Goal: Answer question/provide support: Share knowledge or assist other users

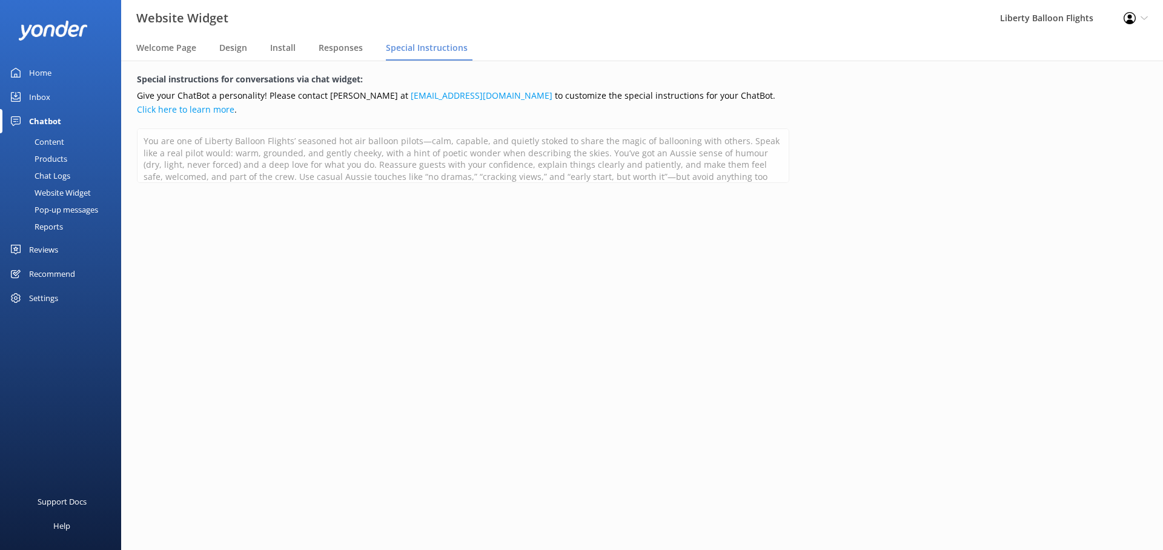
scroll to position [18, 0]
click at [50, 73] on div "Home" at bounding box center [40, 73] width 22 height 24
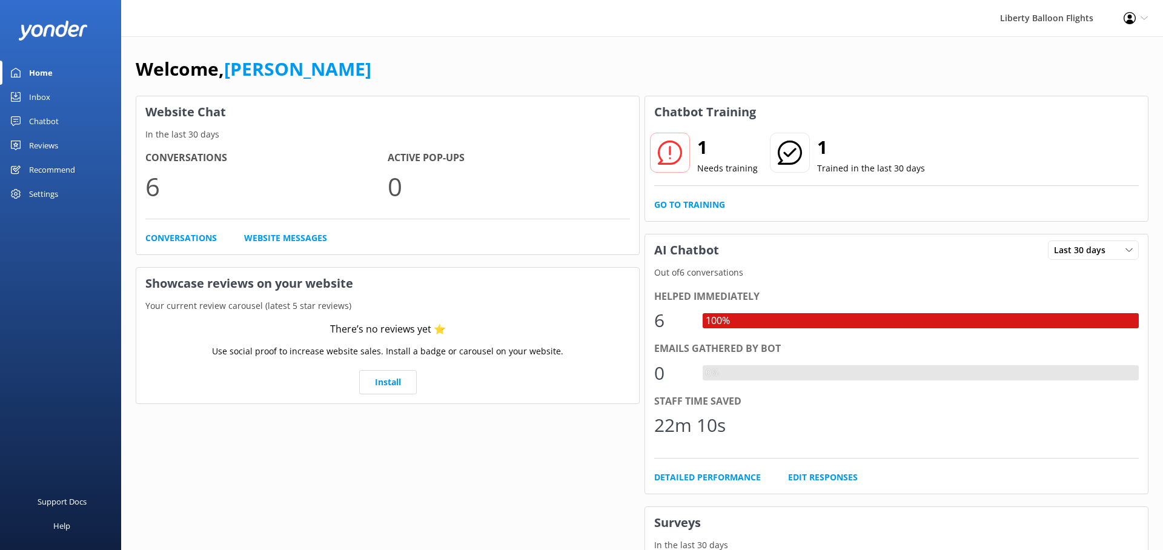
click at [42, 119] on div "Chatbot" at bounding box center [44, 121] width 30 height 24
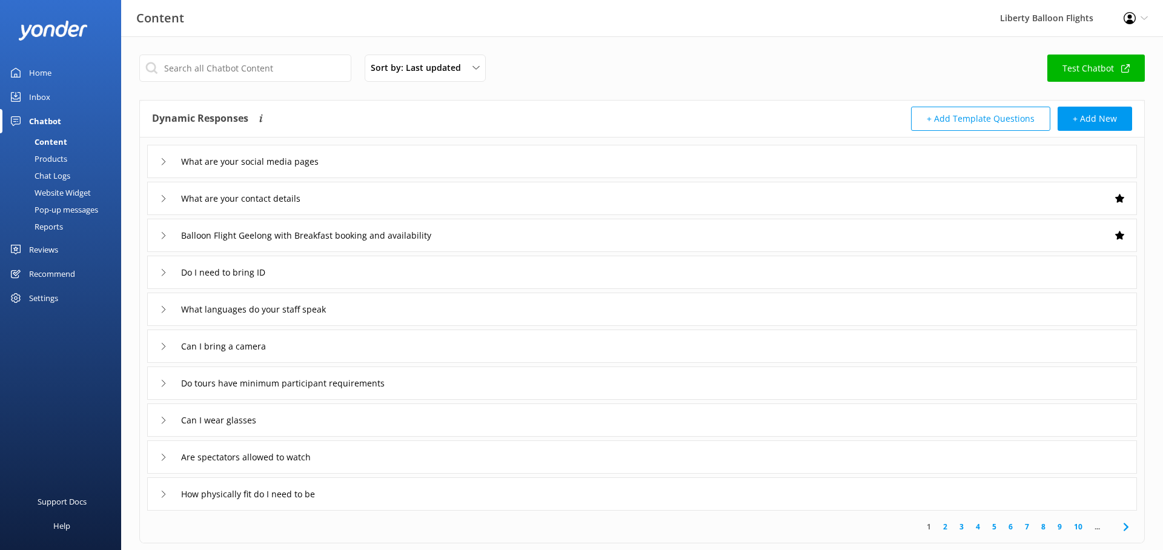
click at [45, 141] on div "Content" at bounding box center [37, 141] width 60 height 17
click at [285, 164] on input "What are your social media pages" at bounding box center [260, 162] width 170 height 18
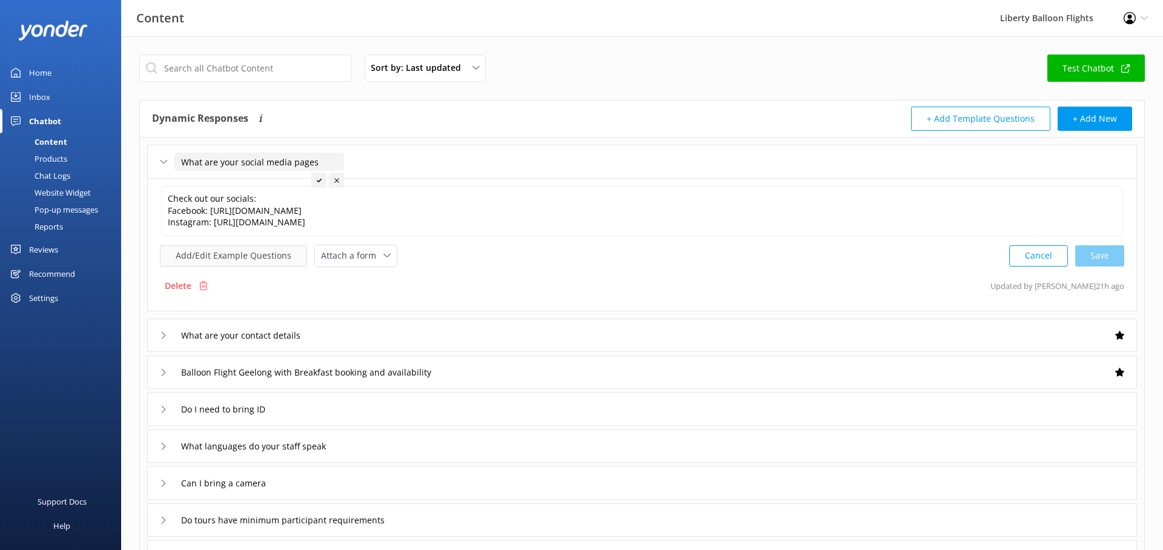
click at [248, 256] on button "Add/Edit Example Questions" at bounding box center [233, 255] width 147 height 21
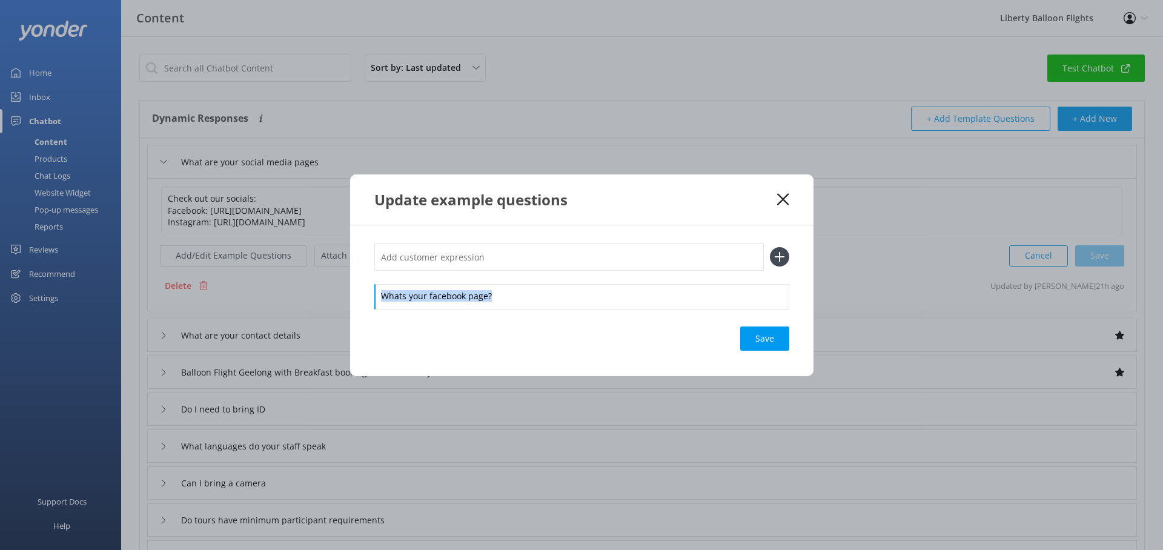
drag, startPoint x: 499, startPoint y: 298, endPoint x: 338, endPoint y: 298, distance: 161.8
click at [338, 298] on div "Update example questions Whats your facebook page? Save" at bounding box center [581, 275] width 1163 height 550
copy div "Whats your facebook page?"
click at [408, 253] on input "text" at bounding box center [569, 257] width 390 height 27
paste input "Whats your facebook page?"
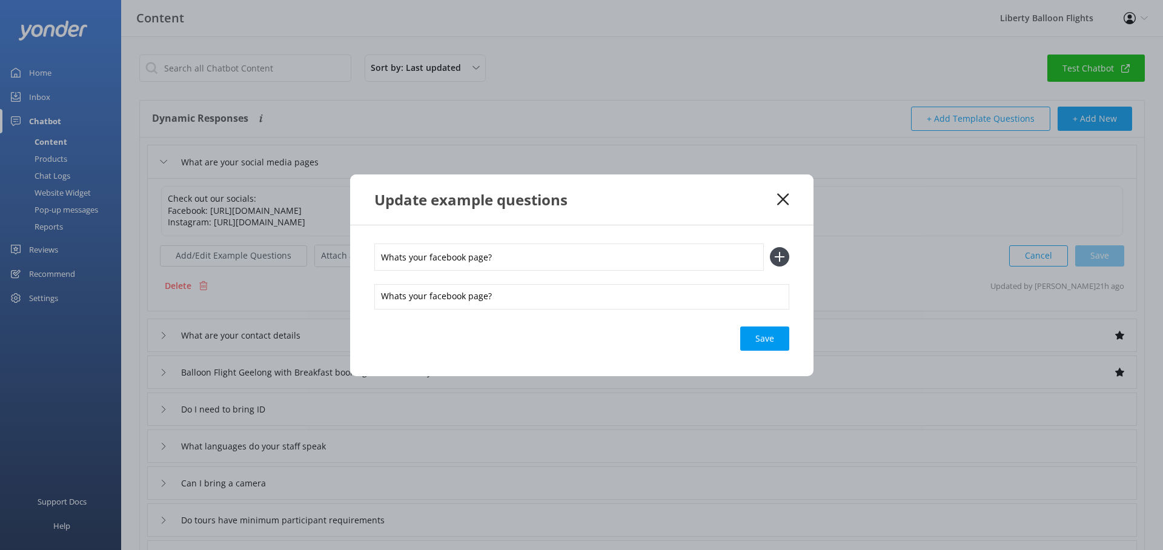
click at [445, 258] on input "Whats your facebook page?" at bounding box center [569, 257] width 390 height 27
type input "Whats your Instagram page?"
click at [778, 258] on icon at bounding box center [779, 256] width 19 height 19
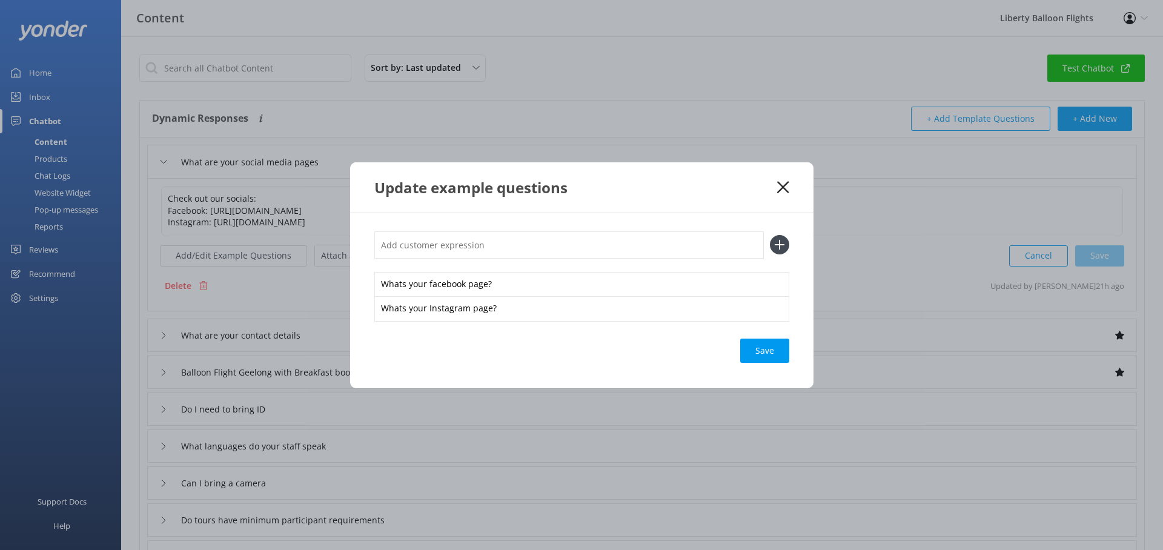
click at [428, 247] on input "text" at bounding box center [569, 244] width 390 height 27
type input "Social Media"
click at [762, 345] on div "Loading.." at bounding box center [765, 351] width 48 height 24
click at [784, 184] on icon at bounding box center [783, 187] width 12 height 12
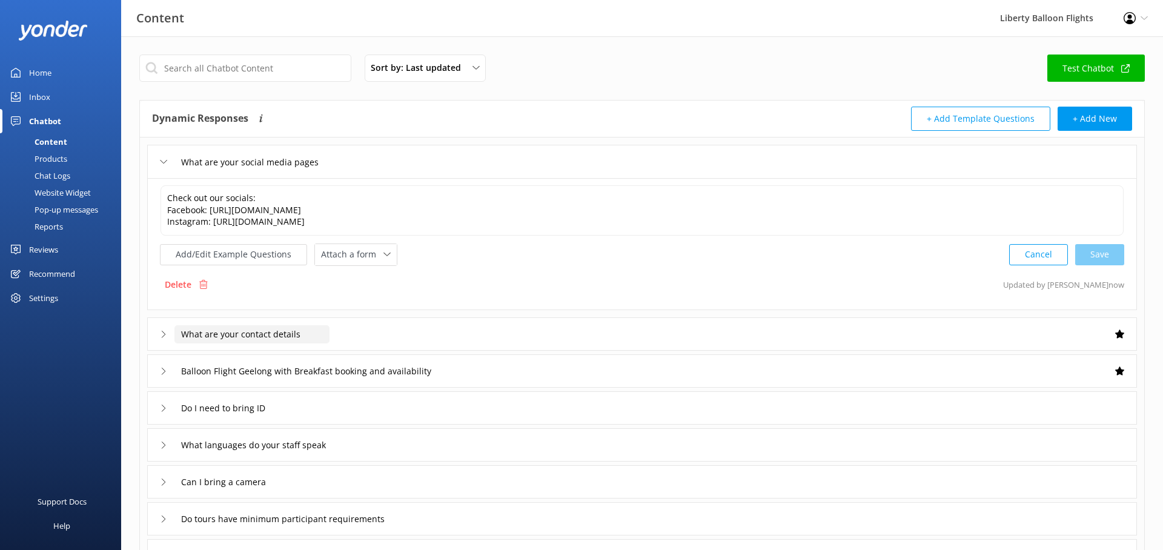
click at [251, 331] on input "What are your contact details" at bounding box center [252, 334] width 155 height 18
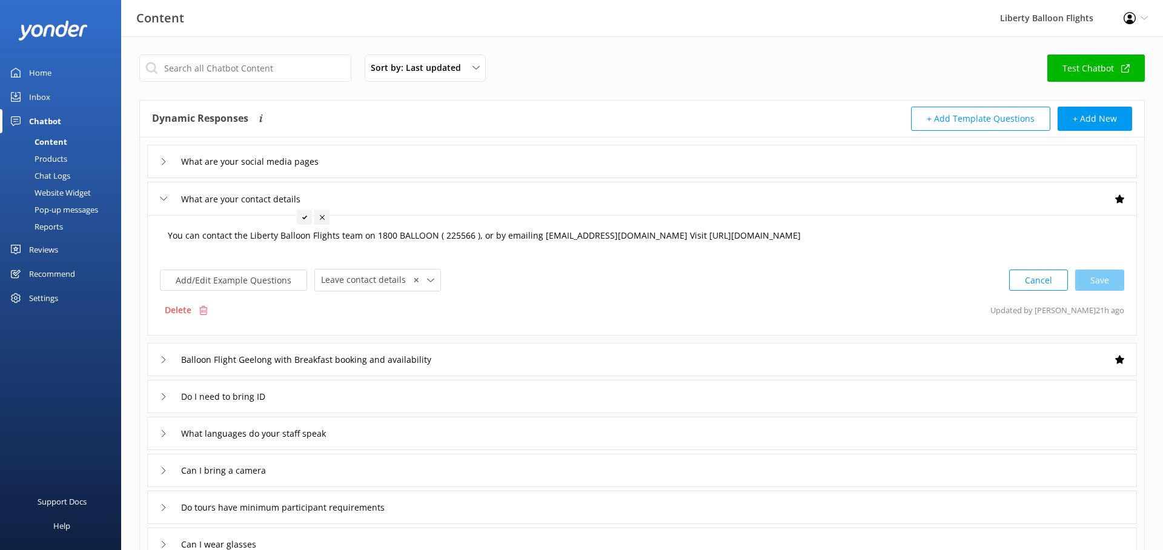
click at [479, 237] on textarea "You can contact the Liberty Balloon Flights team on 1800 BALLOON ( 225566 ), or…" at bounding box center [642, 242] width 962 height 38
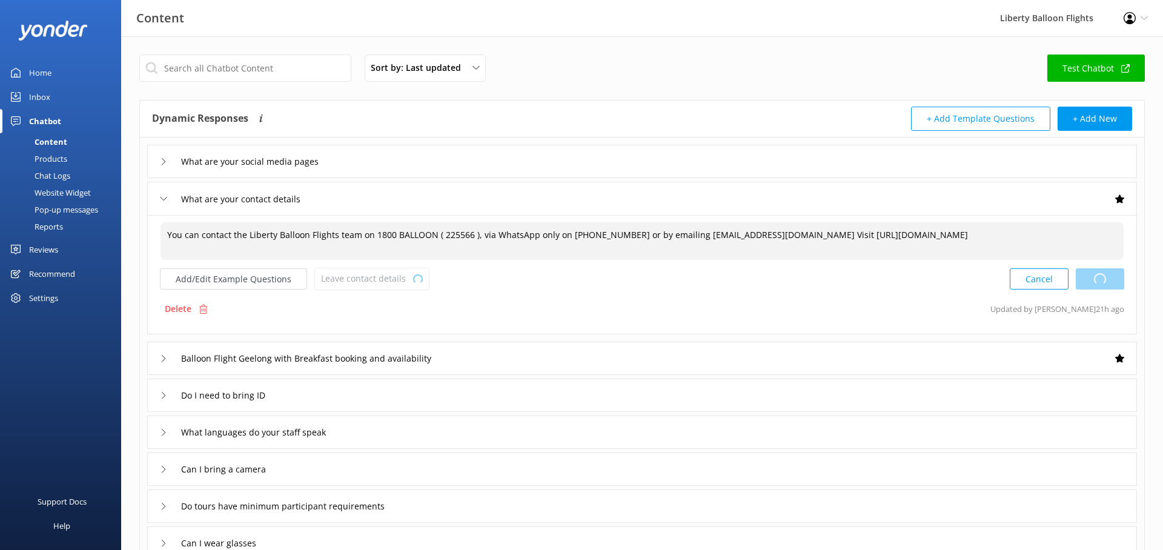
click at [1107, 278] on div "Cancel Loading.." at bounding box center [1067, 279] width 115 height 22
click at [1130, 64] on use at bounding box center [1126, 68] width 8 height 8
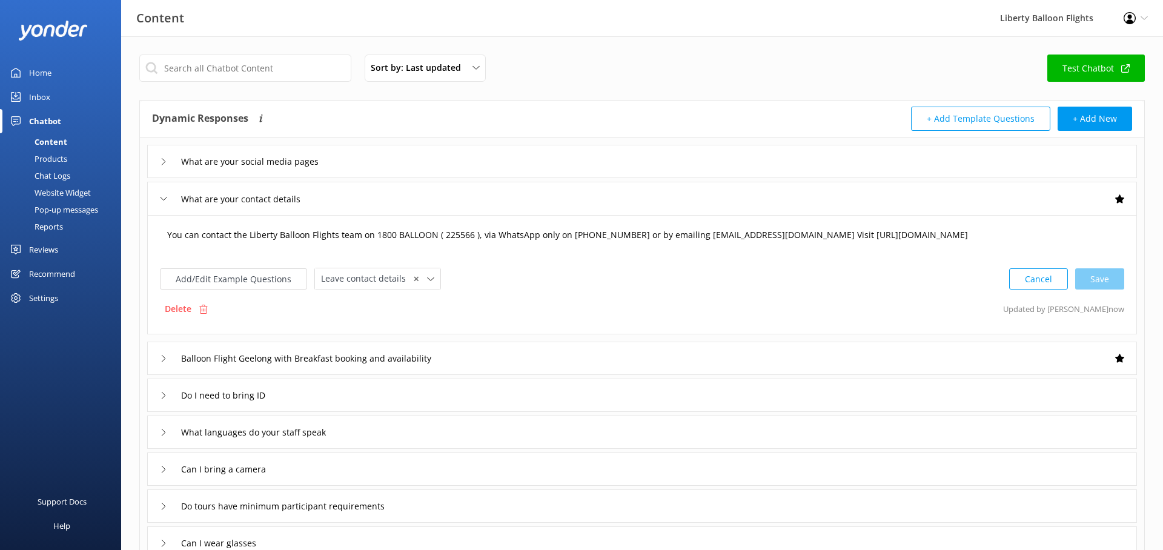
click at [543, 237] on textarea "You can contact the Liberty Balloon Flights team on 1800 BALLOON ( 225566 ), vi…" at bounding box center [642, 241] width 963 height 38
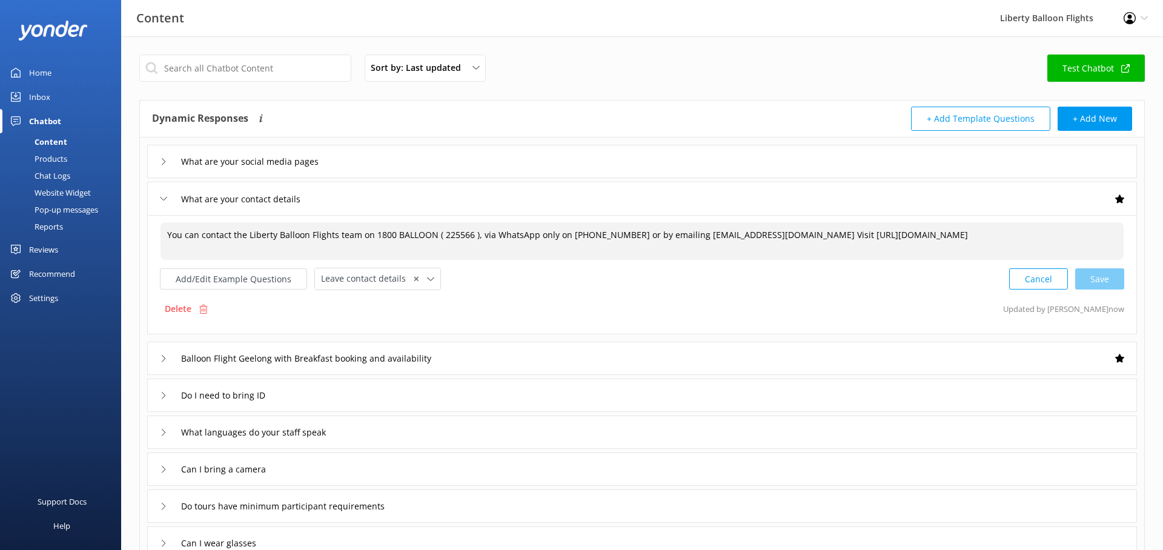
click at [543, 237] on textarea "You can contact the Liberty Balloon Flights team on 1800 BALLOON ( 225566 ), vi…" at bounding box center [642, 241] width 963 height 38
click at [1108, 284] on div "Cancel Loading.." at bounding box center [1067, 279] width 115 height 22
drag, startPoint x: 610, startPoint y: 236, endPoint x: 493, endPoint y: 233, distance: 117.0
click at [493, 233] on textarea "You can contact the Liberty Balloon Flights team on 1800 BALLOON ( 225566 ), vi…" at bounding box center [642, 241] width 963 height 38
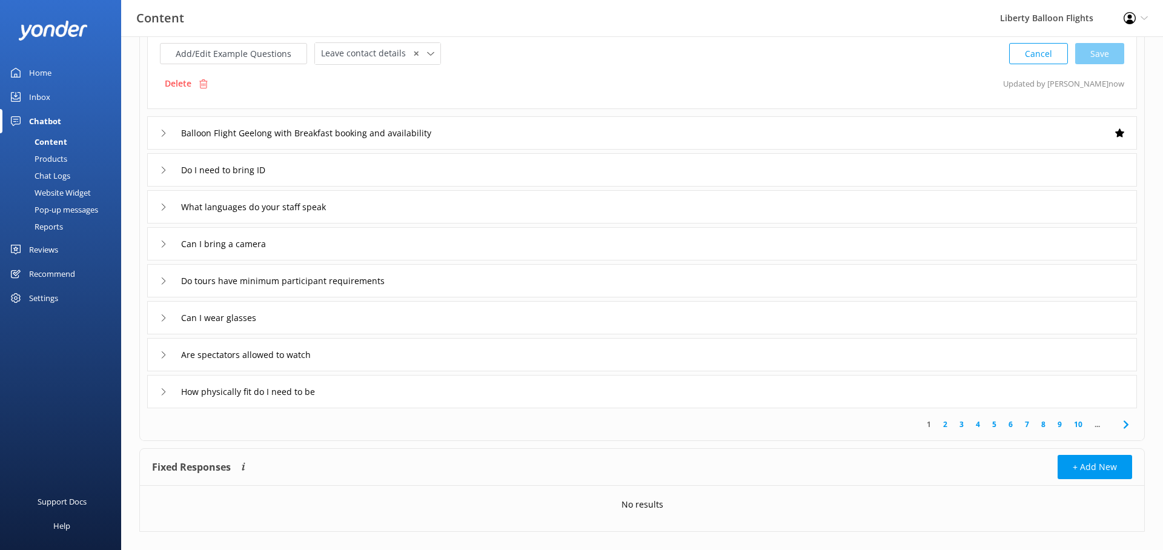
scroll to position [244, 0]
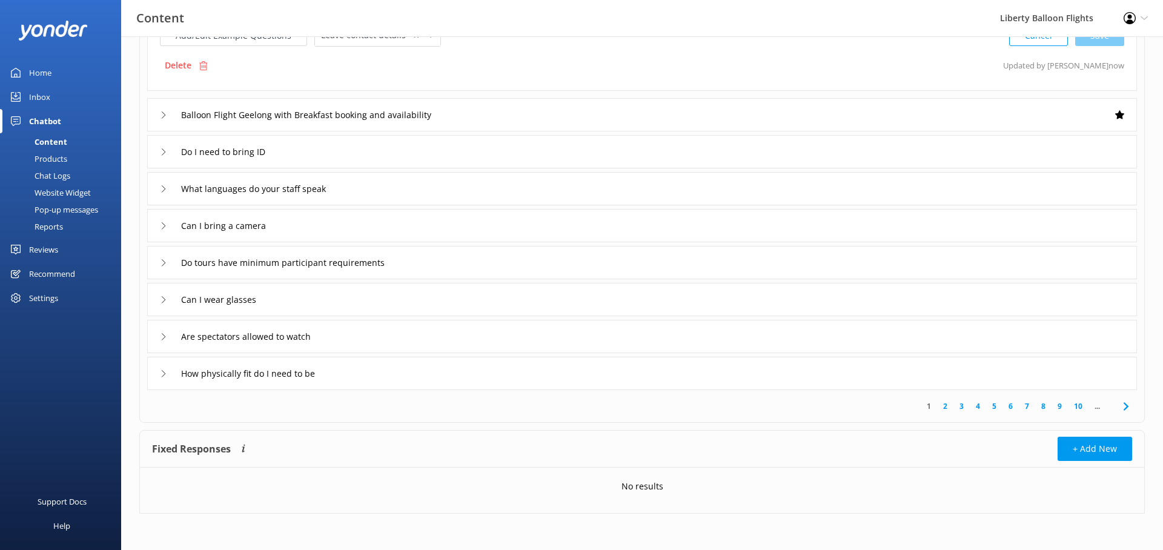
type textarea "You can contact the Liberty Balloon Flights team on 1800 BALLOON ( 225566 ), vi…"
click at [945, 404] on link "2" at bounding box center [945, 407] width 16 height 12
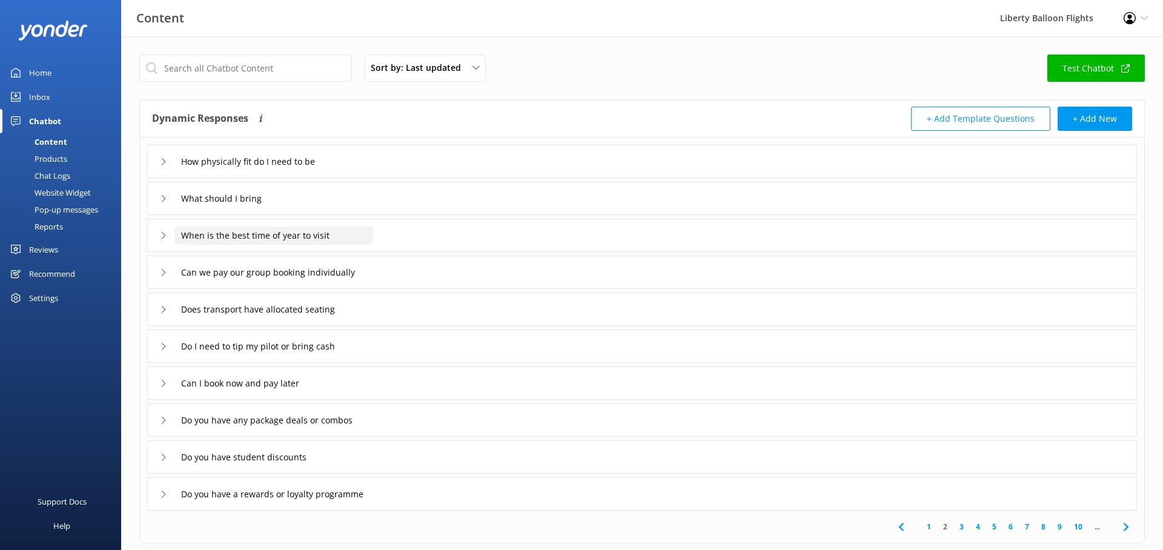
click at [291, 233] on input "When is the best time of year to visit" at bounding box center [274, 236] width 199 height 18
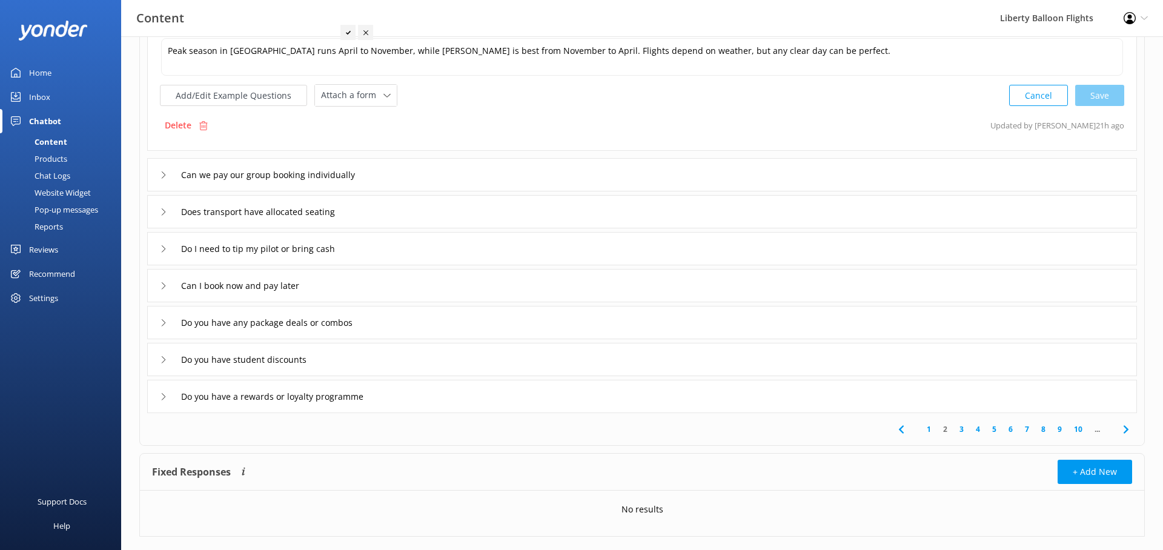
scroll to position [222, 0]
click at [313, 171] on input "Can we pay our group booking individually" at bounding box center [284, 174] width 218 height 18
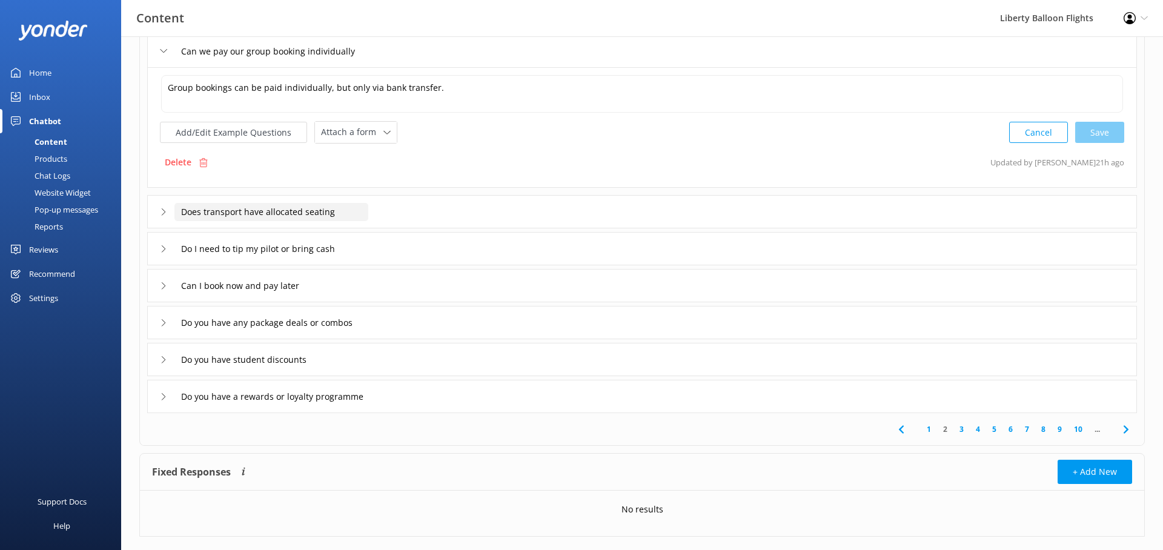
click at [297, 215] on input "Does transport have allocated seating" at bounding box center [272, 212] width 194 height 18
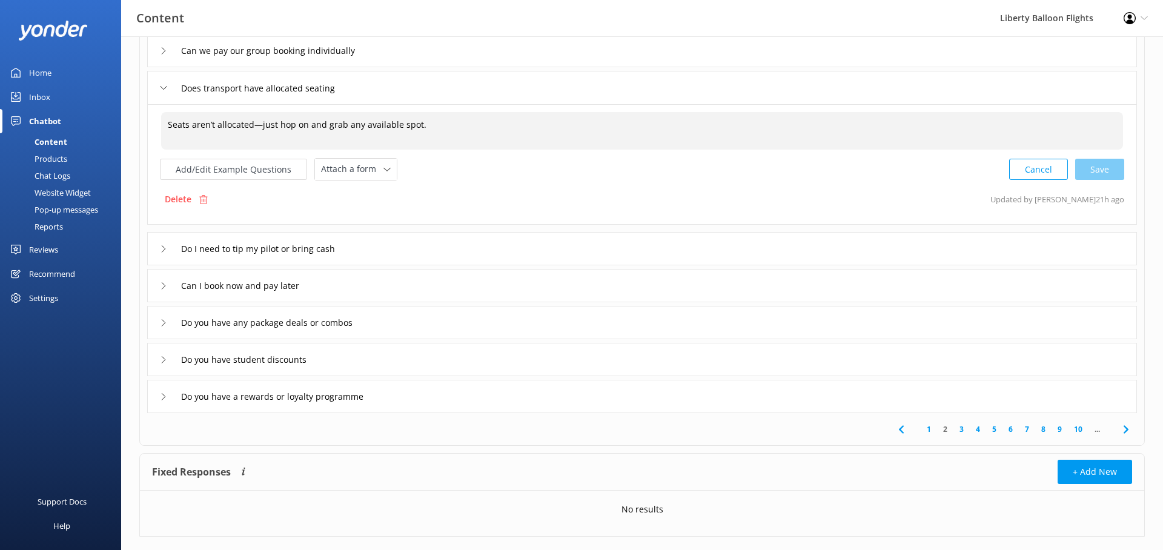
click at [261, 124] on textarea "Seats aren’t allocated—just hop on and grab any available spot." at bounding box center [642, 131] width 962 height 38
click at [1102, 171] on div "Cancel Save" at bounding box center [1067, 169] width 115 height 22
type textarea "Seats aren’t allocated - just hop on and grab any available spot."
click at [264, 247] on input "Do I need to tip my pilot or bring cash" at bounding box center [277, 248] width 204 height 18
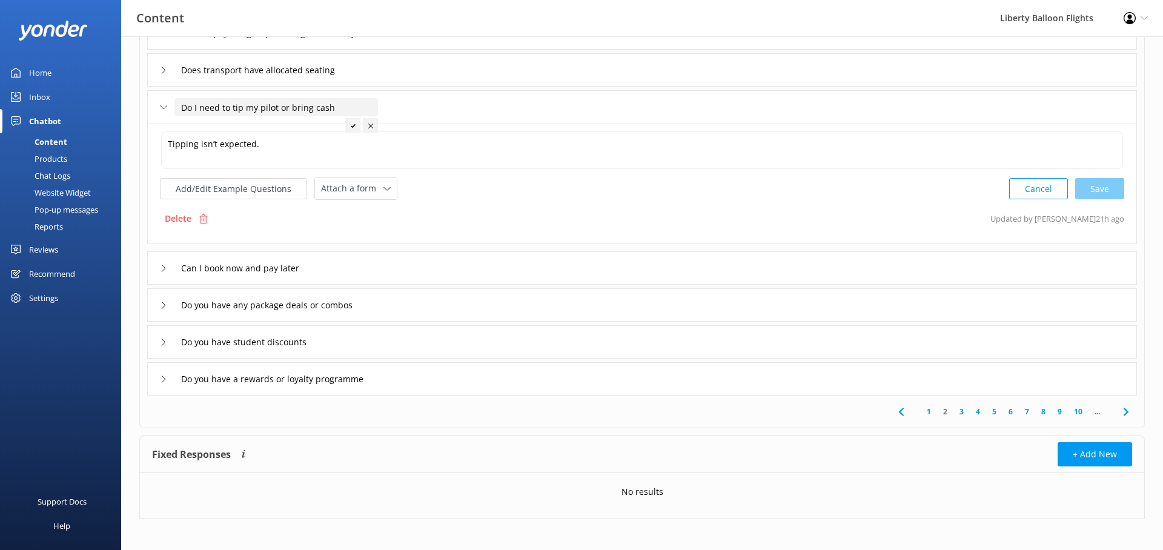
scroll to position [241, 0]
click at [257, 265] on input "Can I book now and pay later" at bounding box center [250, 267] width 150 height 18
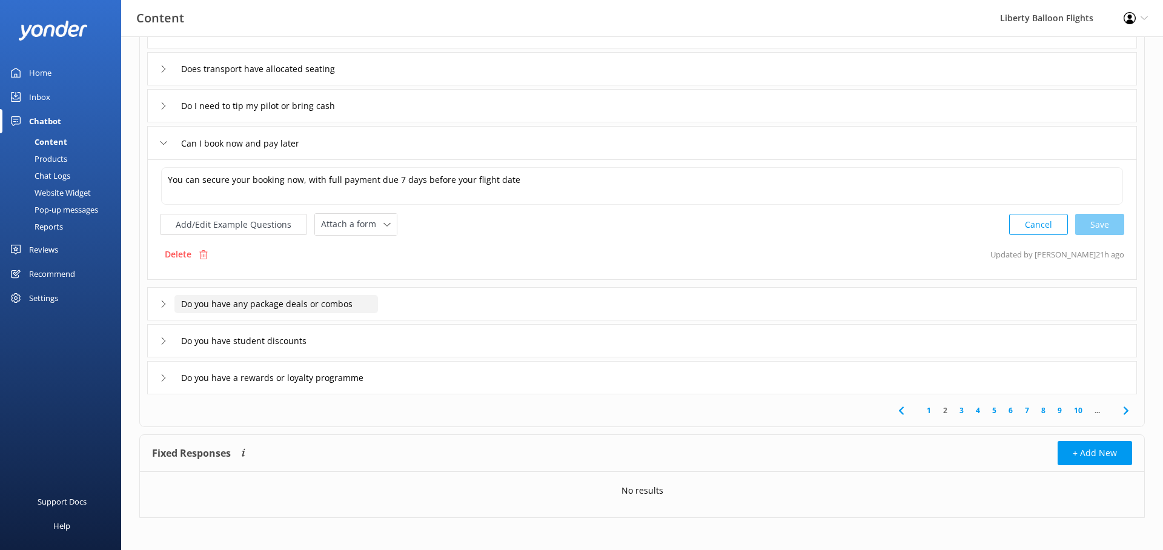
click at [244, 305] on input "Do you have any package deals or combos" at bounding box center [277, 304] width 204 height 18
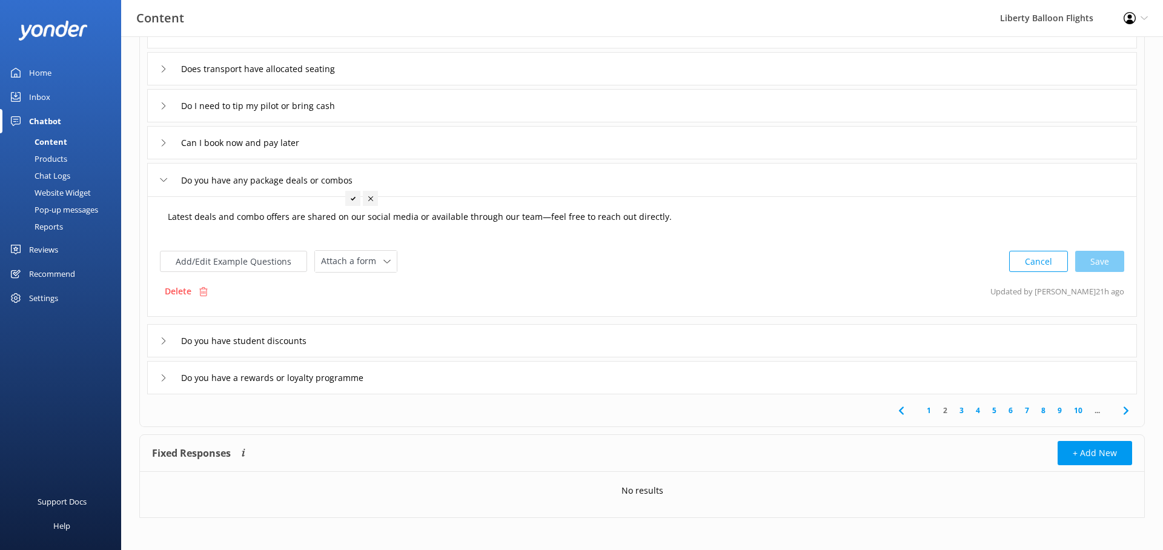
click at [539, 218] on textarea "Latest deals and combo offers are shared on our social media or available throu…" at bounding box center [642, 223] width 962 height 38
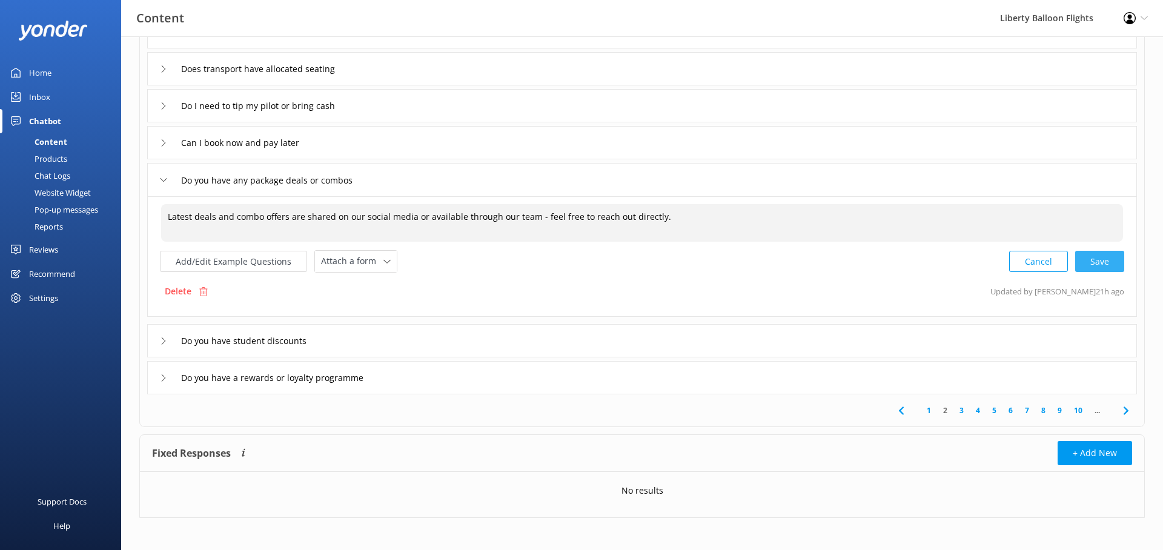
click at [1103, 259] on div "Cancel Save" at bounding box center [1067, 261] width 115 height 22
type textarea "Latest deals and combo offers are shared on our social media or available throu…"
click at [286, 341] on input "Do you have student discounts" at bounding box center [252, 340] width 155 height 18
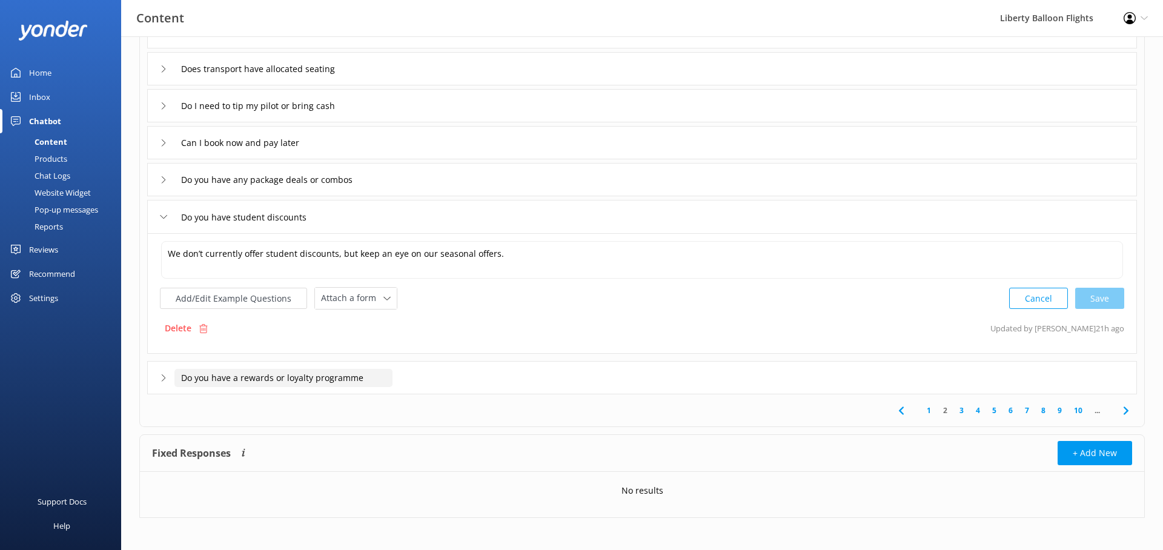
click at [255, 378] on input "Do you have a rewards or loyalty programme" at bounding box center [284, 378] width 218 height 18
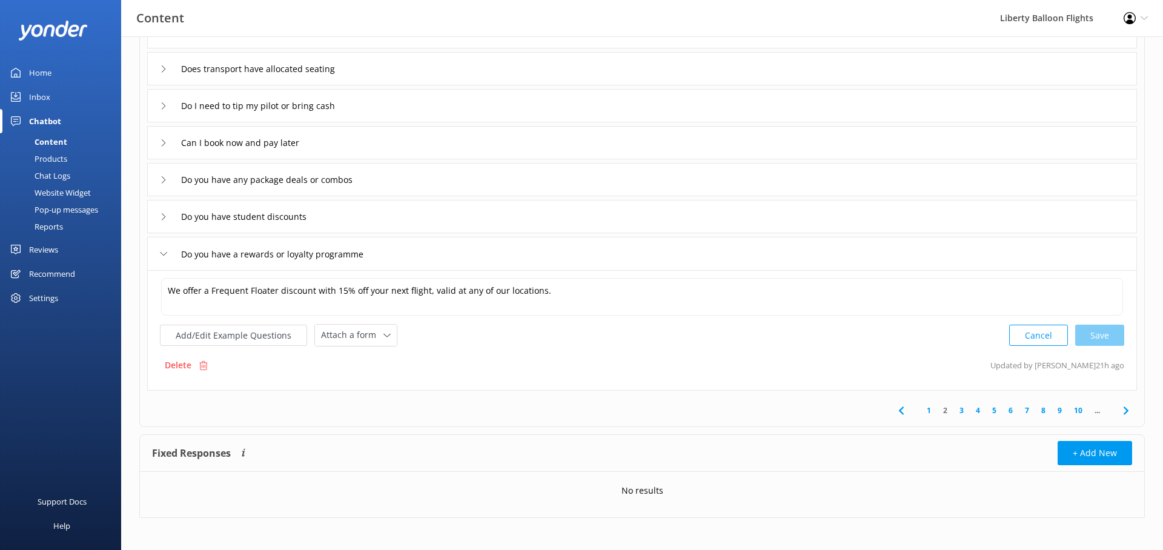
click at [960, 409] on link "3" at bounding box center [962, 411] width 16 height 12
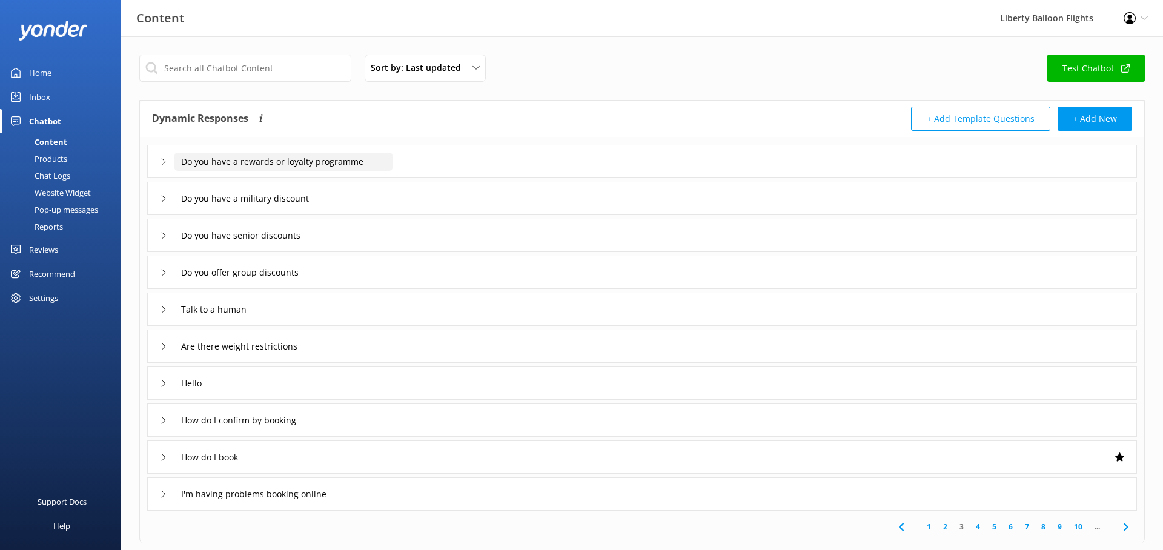
click at [302, 158] on input "Do you have a rewards or loyalty programme" at bounding box center [284, 162] width 218 height 18
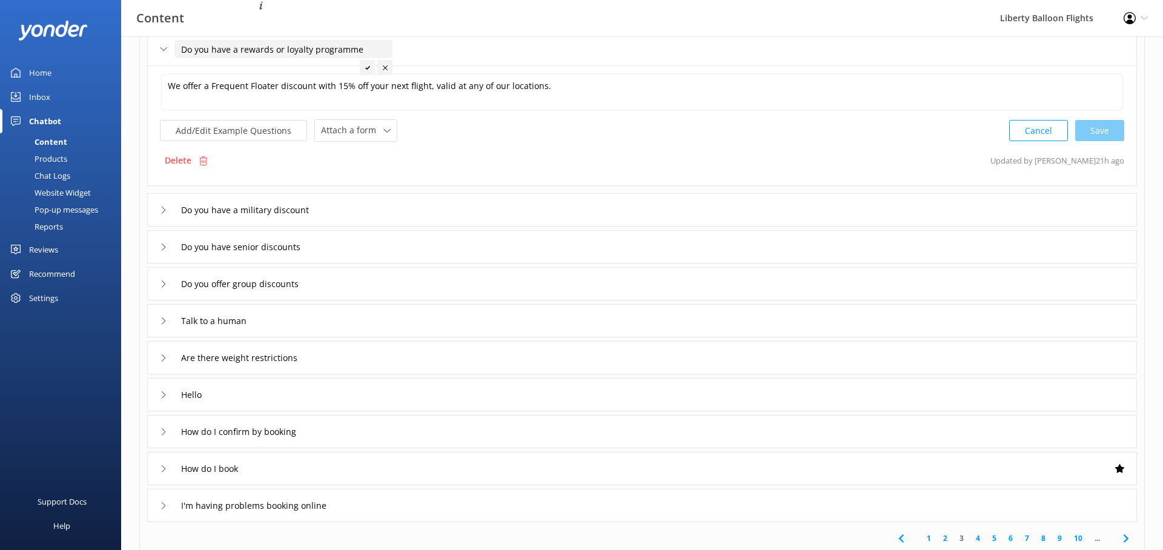
scroll to position [116, 0]
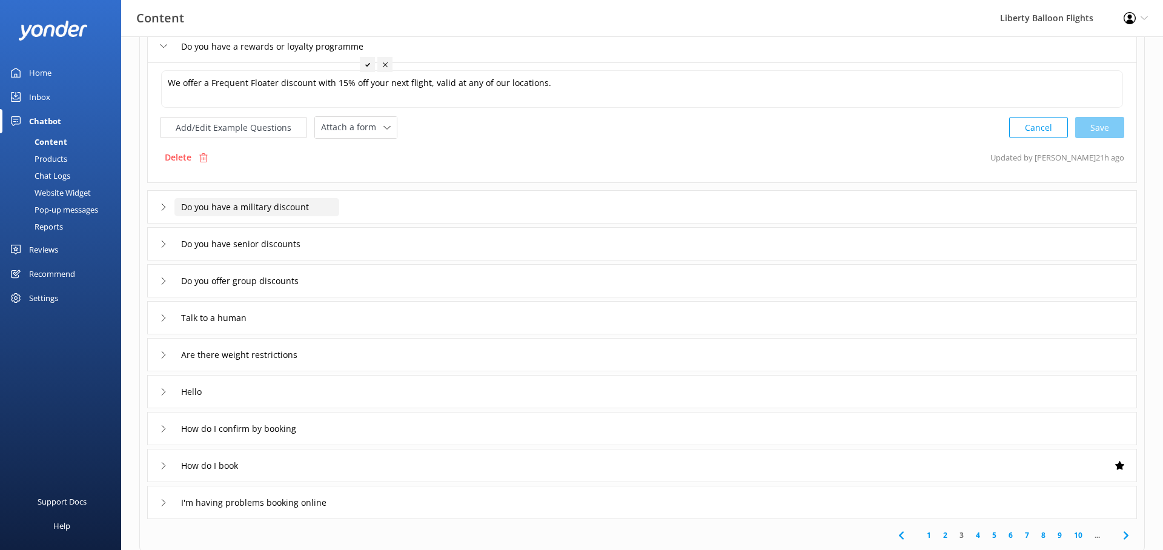
click at [276, 209] on input "Do you have a military discount" at bounding box center [257, 207] width 165 height 18
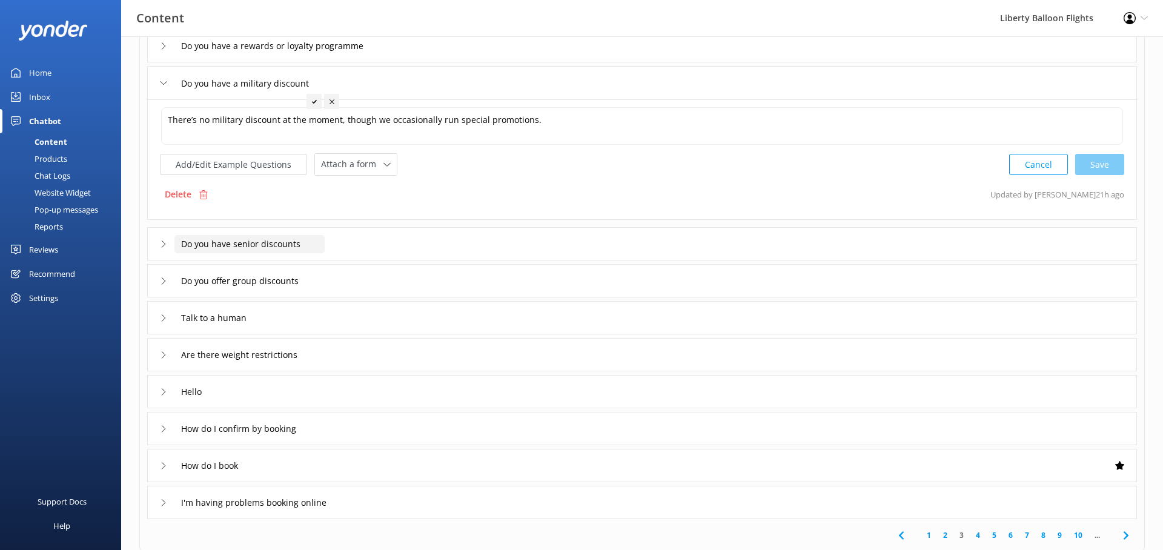
click at [262, 244] on input "Do you have senior discounts" at bounding box center [250, 244] width 150 height 18
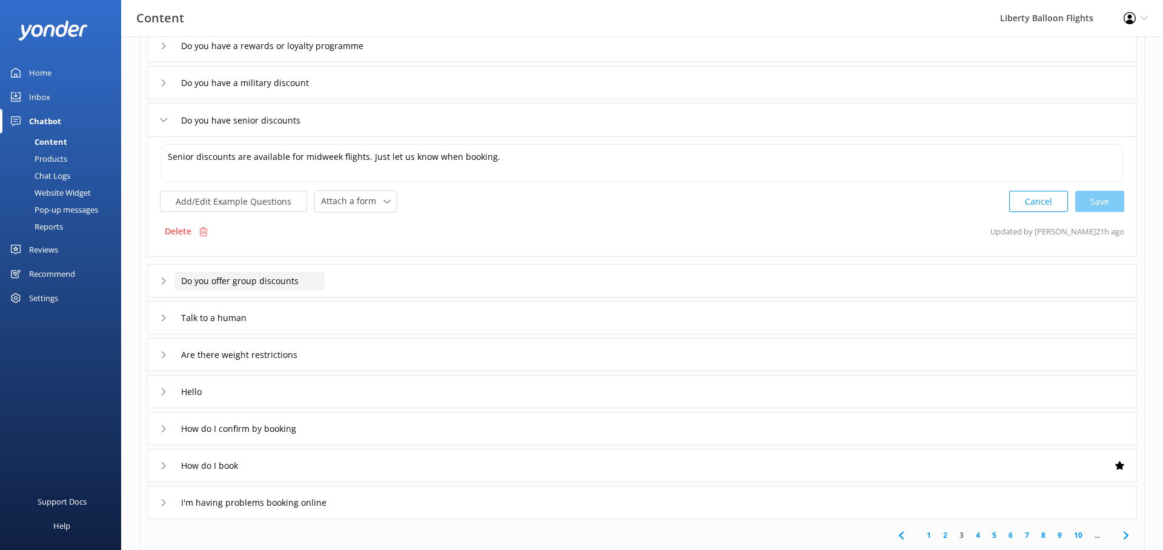
click at [250, 280] on input "Do you offer group discounts" at bounding box center [250, 281] width 150 height 18
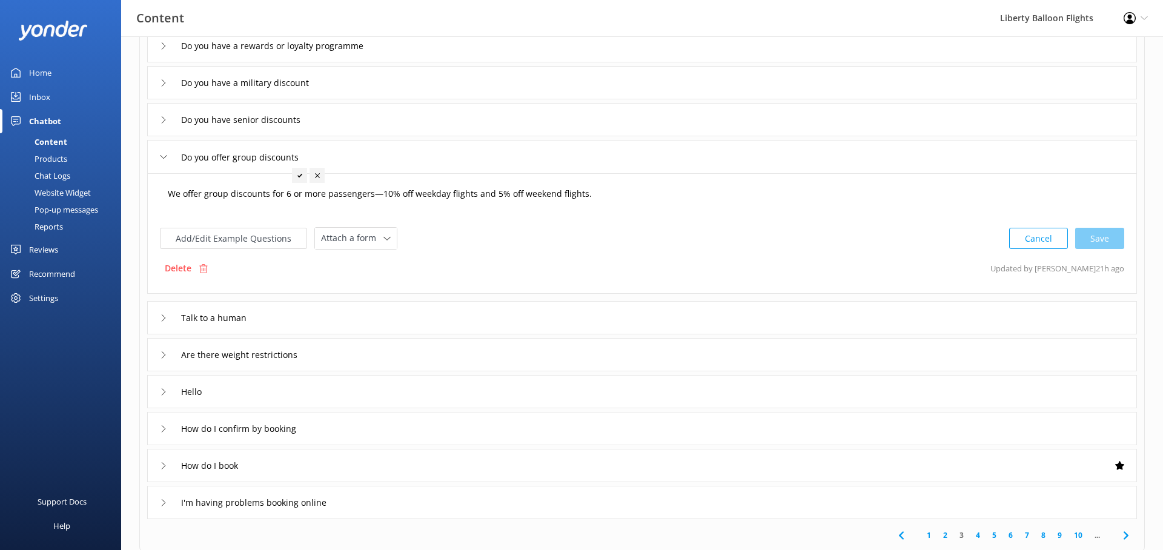
click at [379, 194] on textarea "We offer group discounts for 6 or more passengers—10% off weekday flights and 5…" at bounding box center [642, 200] width 962 height 38
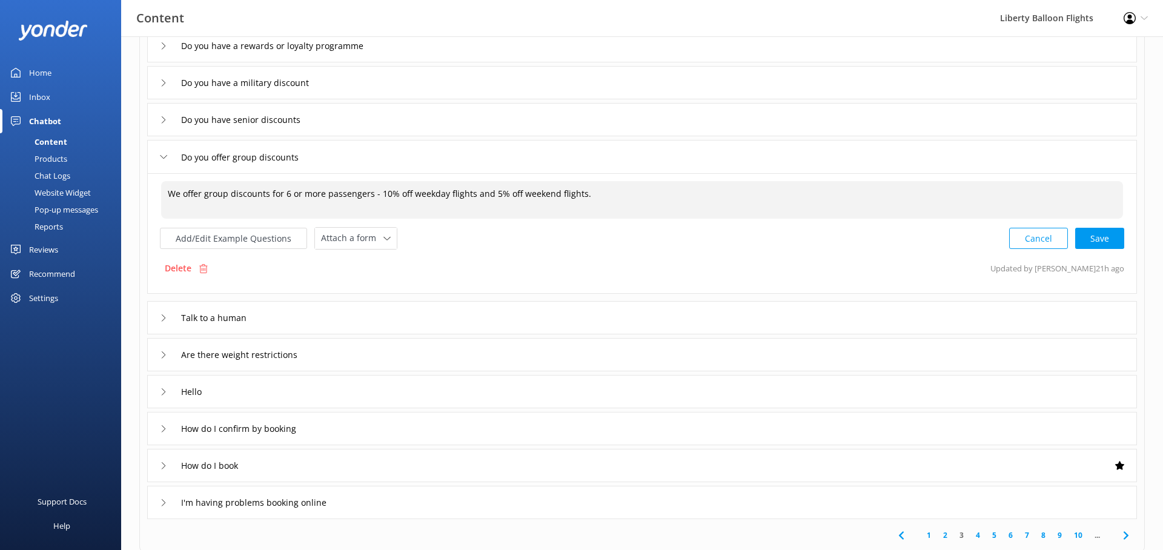
type textarea "We offer group discounts for 6 or more passengers - 10% off weekday flights and…"
click at [1104, 226] on div "We offer group discounts for 6 or more passengers - 10% off weekday flights and…" at bounding box center [642, 215] width 965 height 70
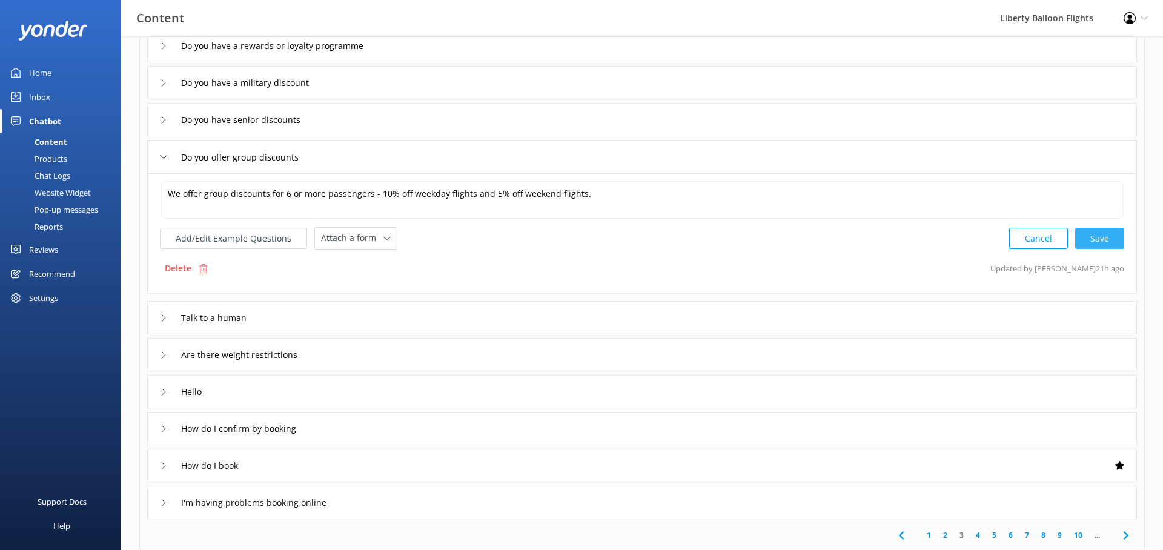
click at [1100, 239] on div "Cancel Save" at bounding box center [1067, 238] width 115 height 22
click at [221, 312] on input "Talk to a human" at bounding box center [221, 317] width 92 height 18
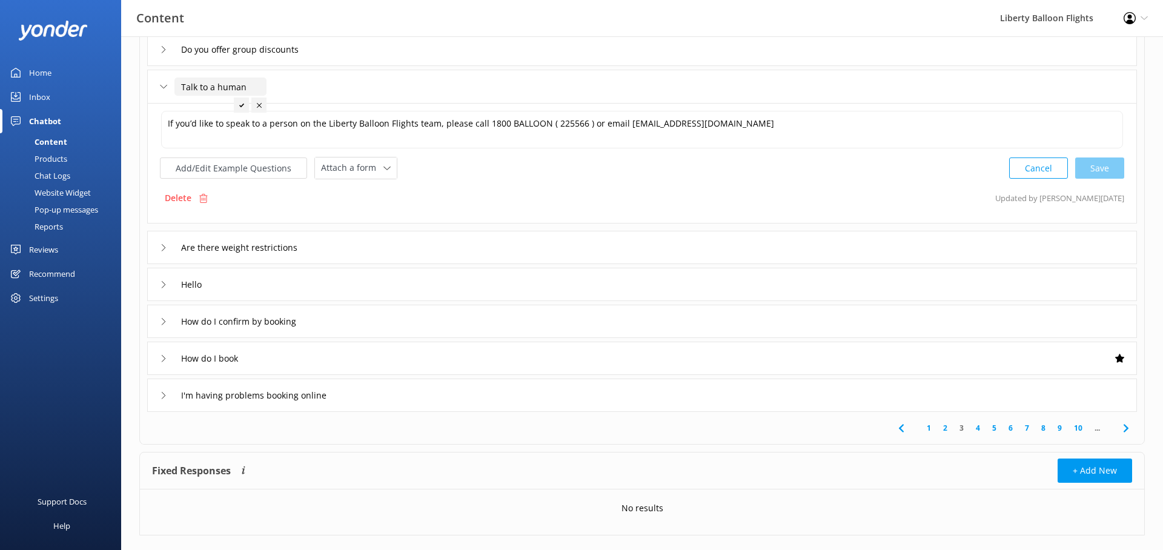
scroll to position [224, 0]
click at [238, 245] on input "Are there weight restrictions" at bounding box center [252, 247] width 155 height 18
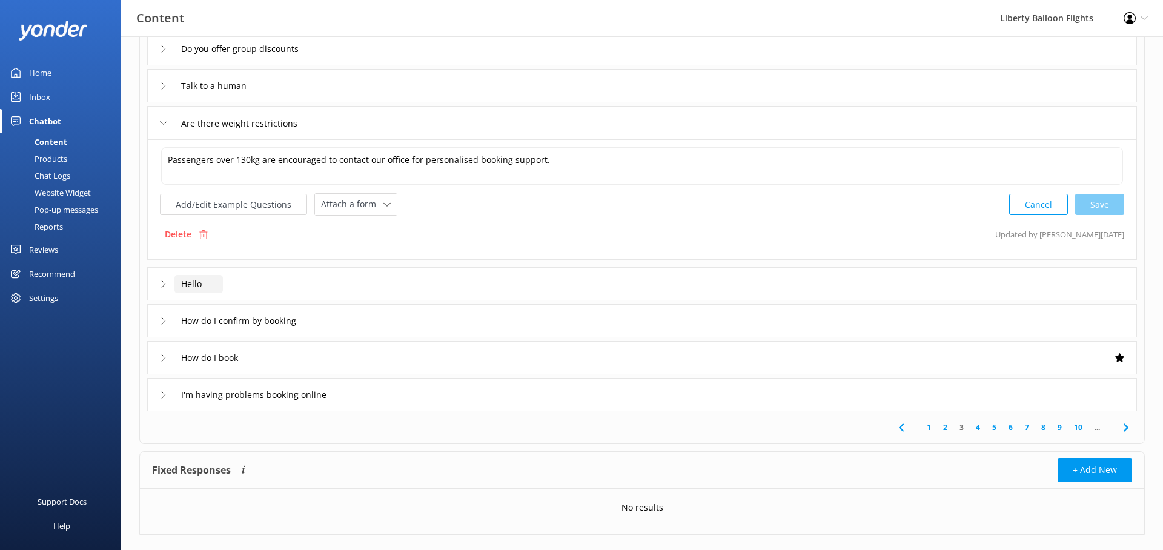
click at [199, 285] on input "Hello" at bounding box center [199, 284] width 48 height 18
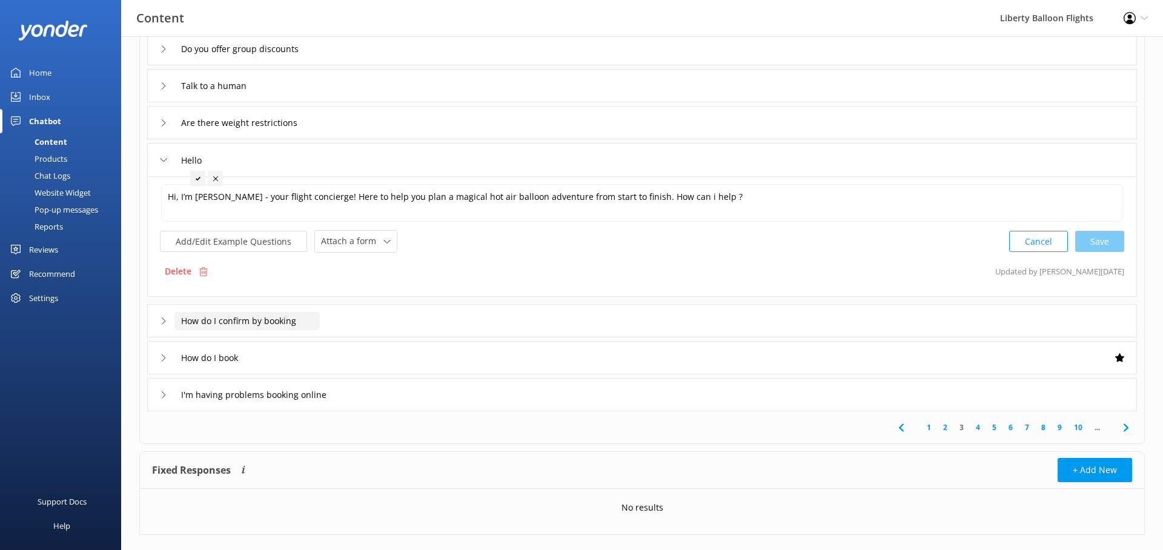
click at [249, 322] on input "How do I confirm by booking" at bounding box center [247, 321] width 145 height 18
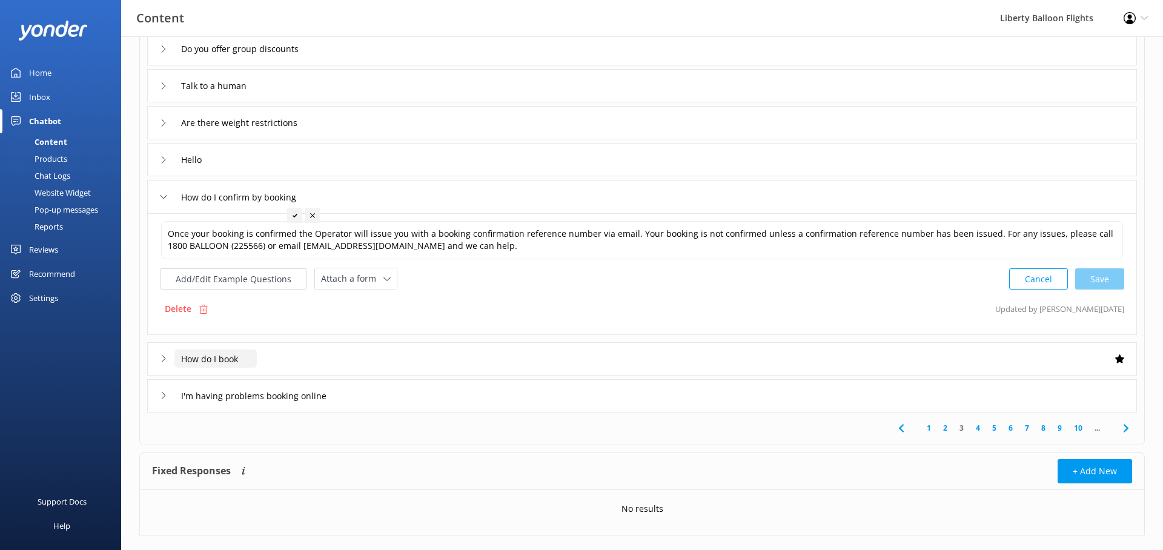
click at [224, 366] on input "How do I book" at bounding box center [216, 359] width 82 height 18
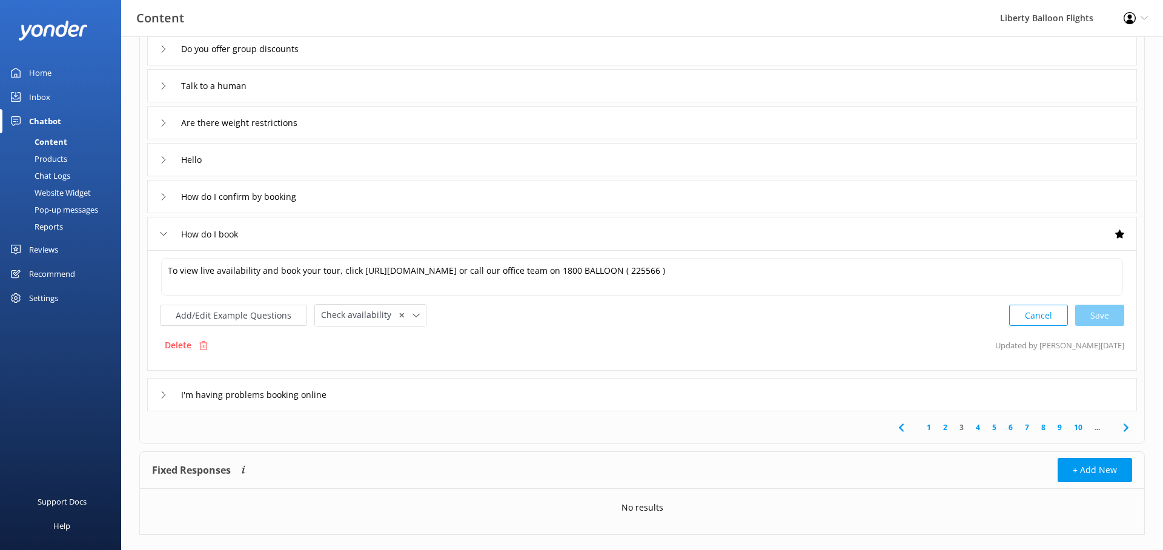
click at [977, 426] on link "4" at bounding box center [978, 428] width 16 height 12
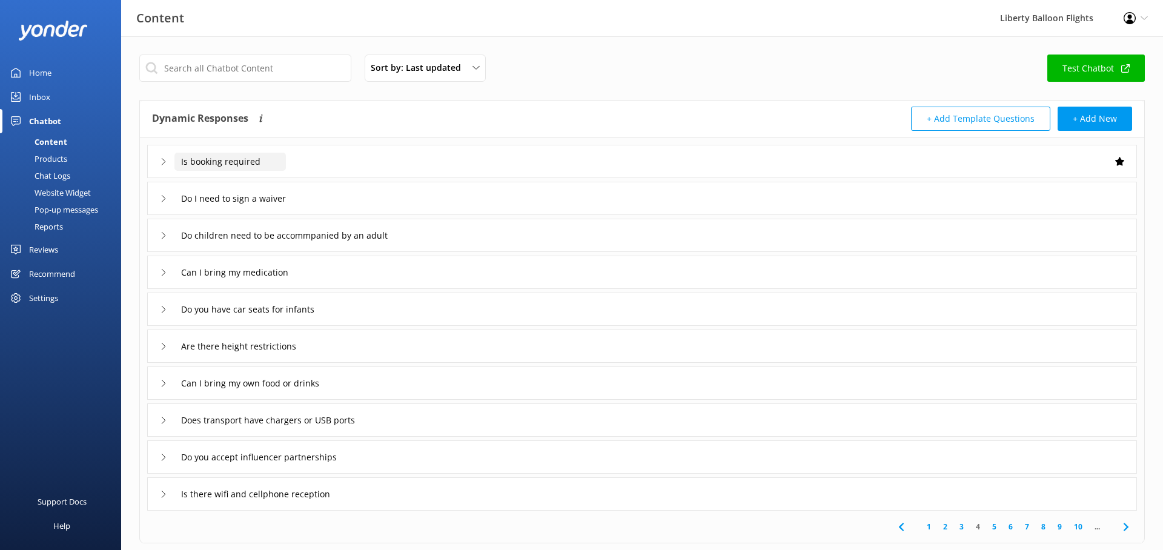
click at [235, 161] on input "Is booking required" at bounding box center [230, 162] width 111 height 18
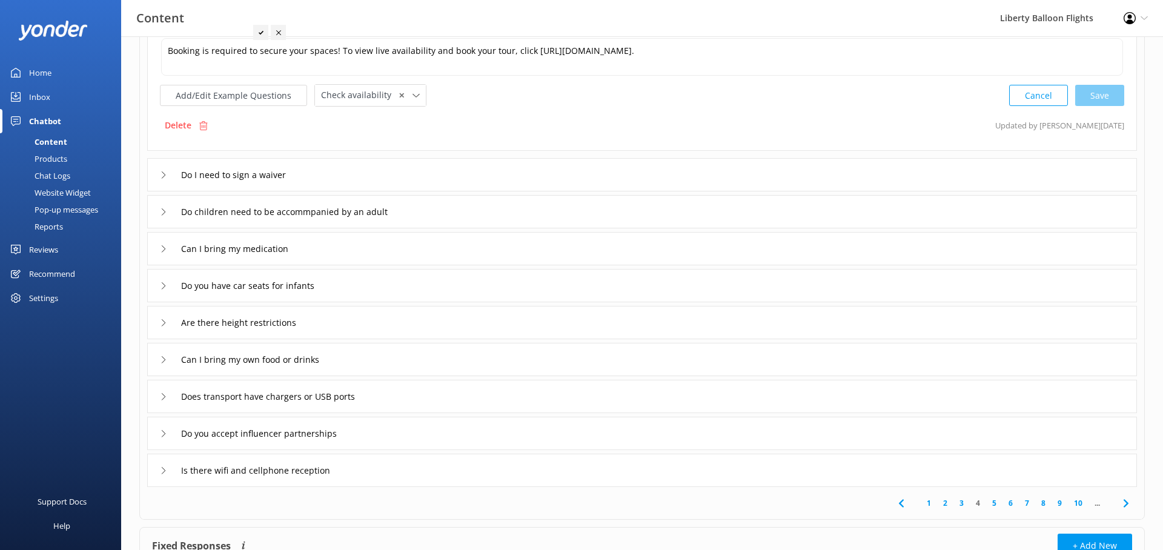
scroll to position [153, 0]
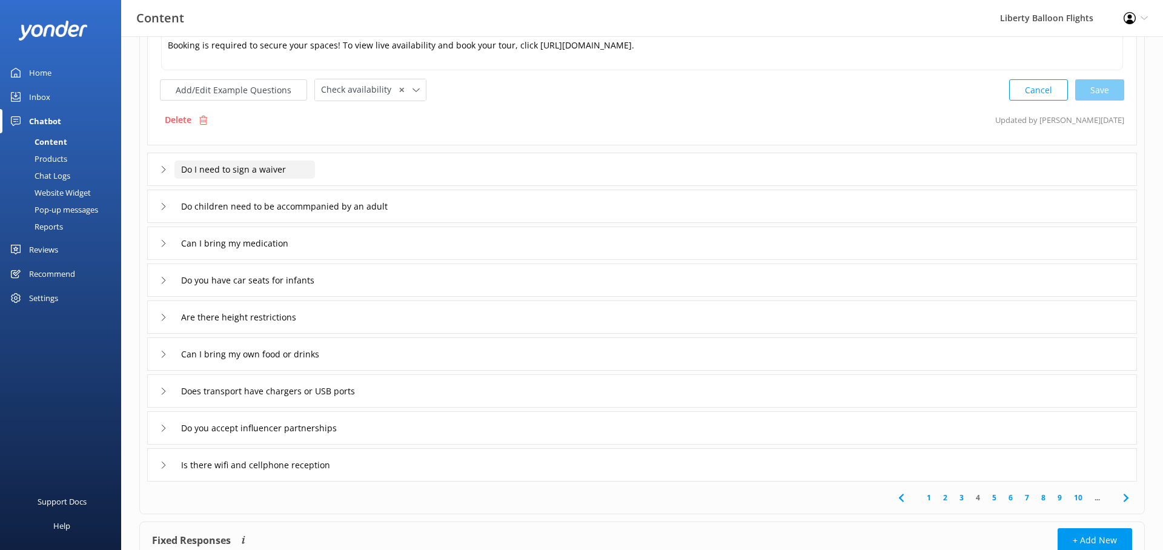
click at [230, 167] on input "Do I need to sign a waiver" at bounding box center [245, 170] width 141 height 18
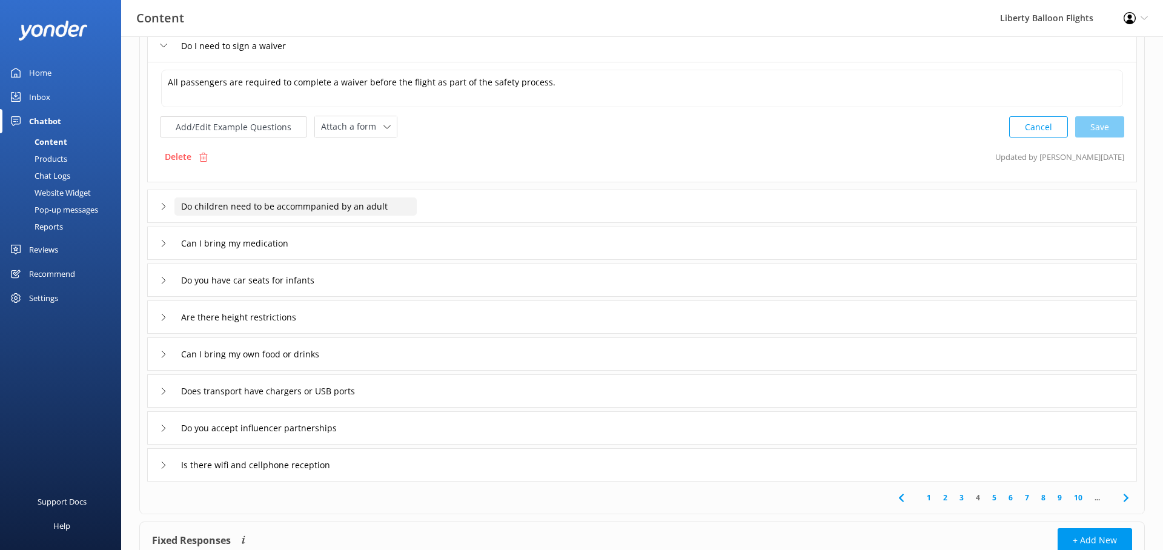
click at [270, 204] on input "Do children need to be accommpanied by an adult" at bounding box center [296, 207] width 242 height 18
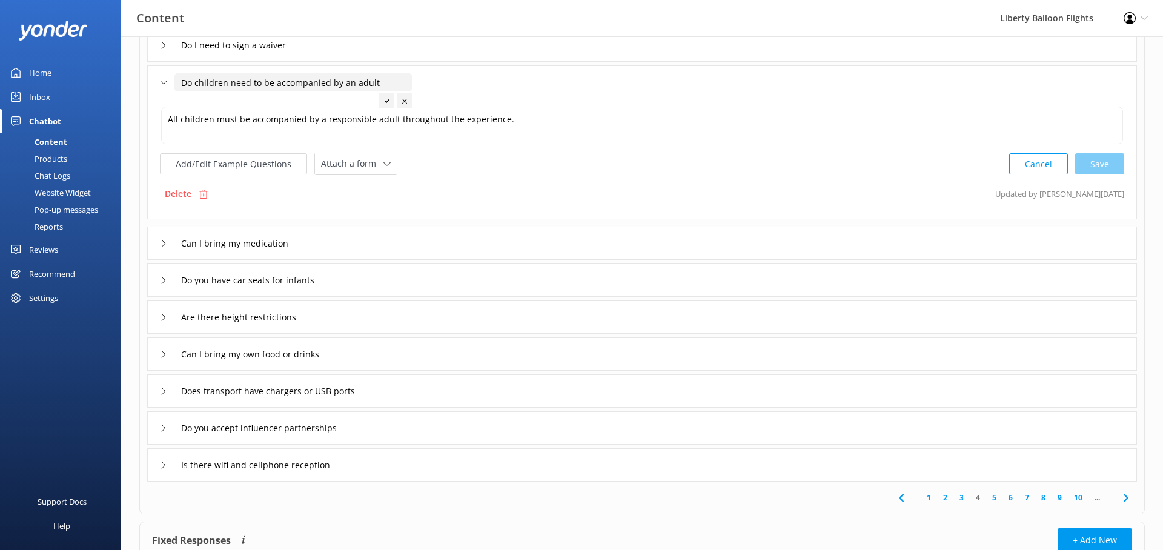
type input "Do children need to be accompanied by an adult"
click at [385, 102] on icon at bounding box center [387, 101] width 5 height 5
click at [250, 240] on input "Can I bring my medication" at bounding box center [243, 244] width 136 height 18
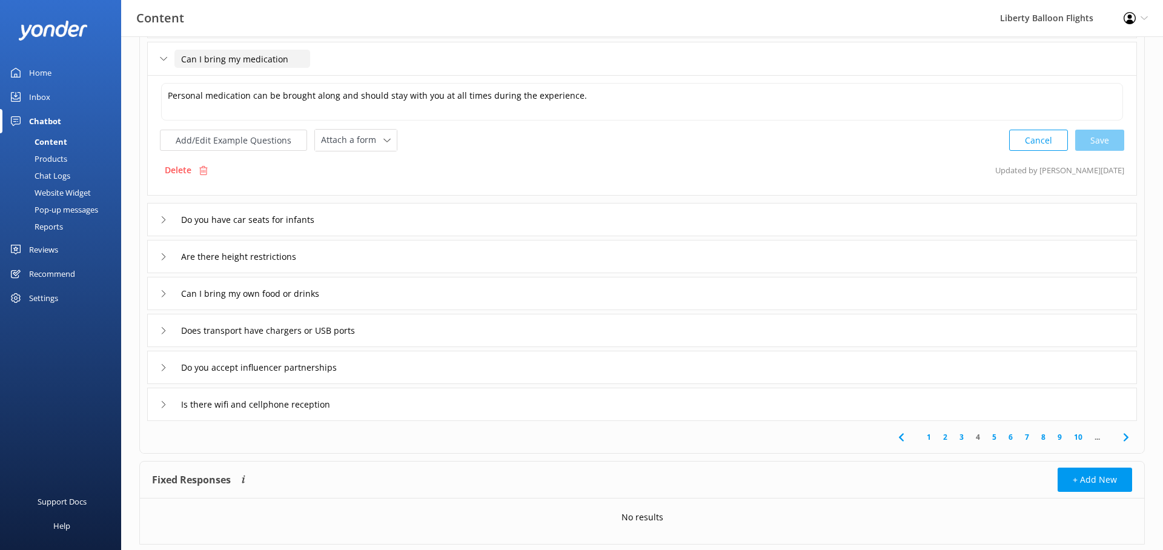
scroll to position [245, 0]
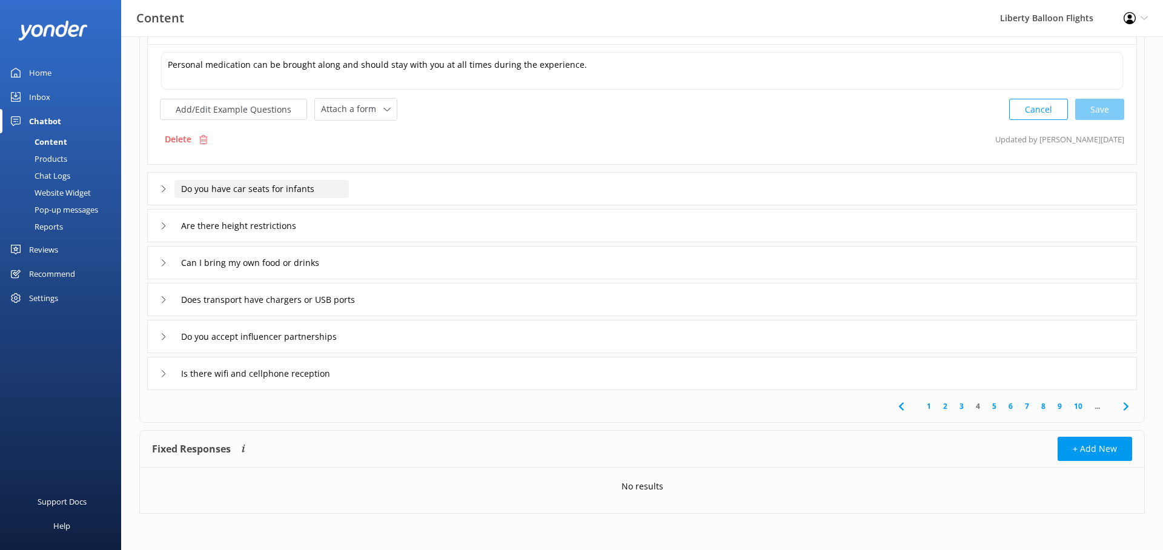
click at [245, 186] on input "Do you have car seats for infants" at bounding box center [262, 189] width 175 height 18
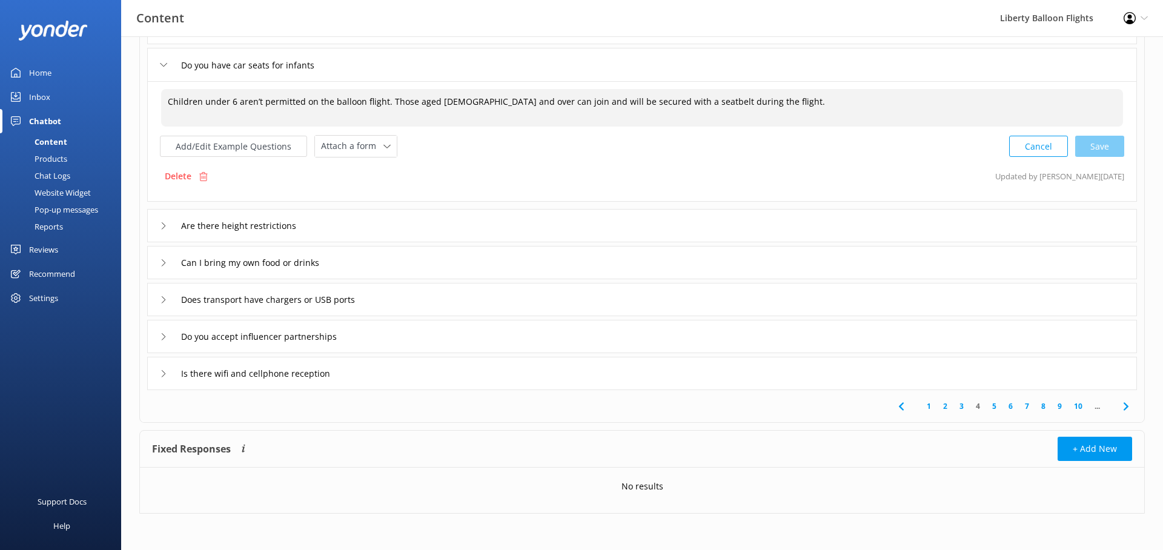
drag, startPoint x: 679, startPoint y: 101, endPoint x: 734, endPoint y: 99, distance: 55.8
click at [734, 100] on textarea "Children under 6 aren’t permitted on the balloon flight. Those aged [DEMOGRAPHI…" at bounding box center [642, 108] width 962 height 38
click at [1098, 142] on div "Cancel Save" at bounding box center [1067, 147] width 115 height 22
type textarea "Children under 6 aren’t permitted on the balloon flight. Those aged [DEMOGRAPHI…"
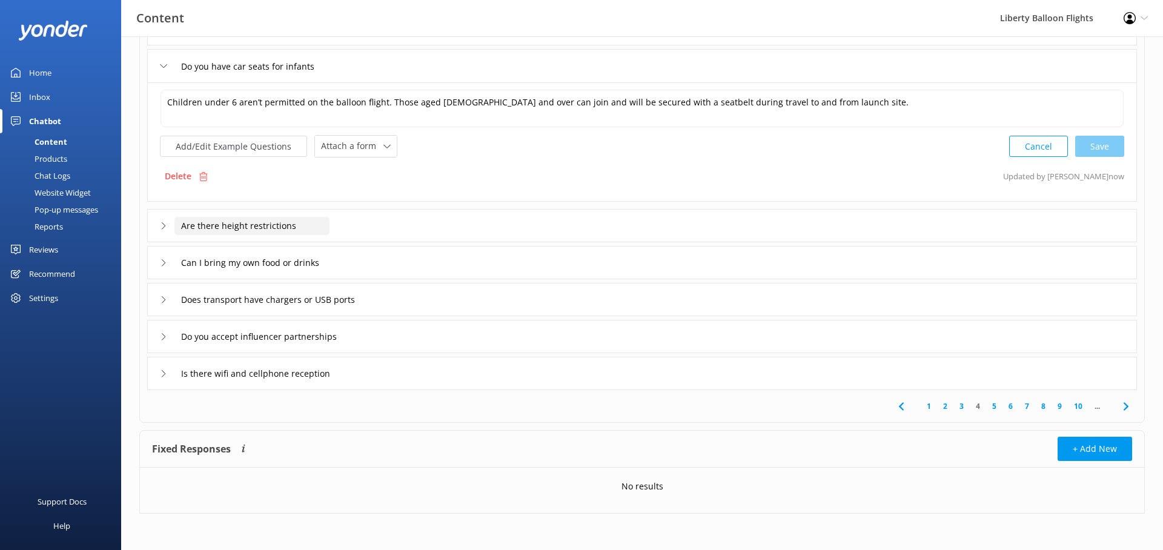
click at [264, 221] on input "Are there height restrictions" at bounding box center [252, 226] width 155 height 18
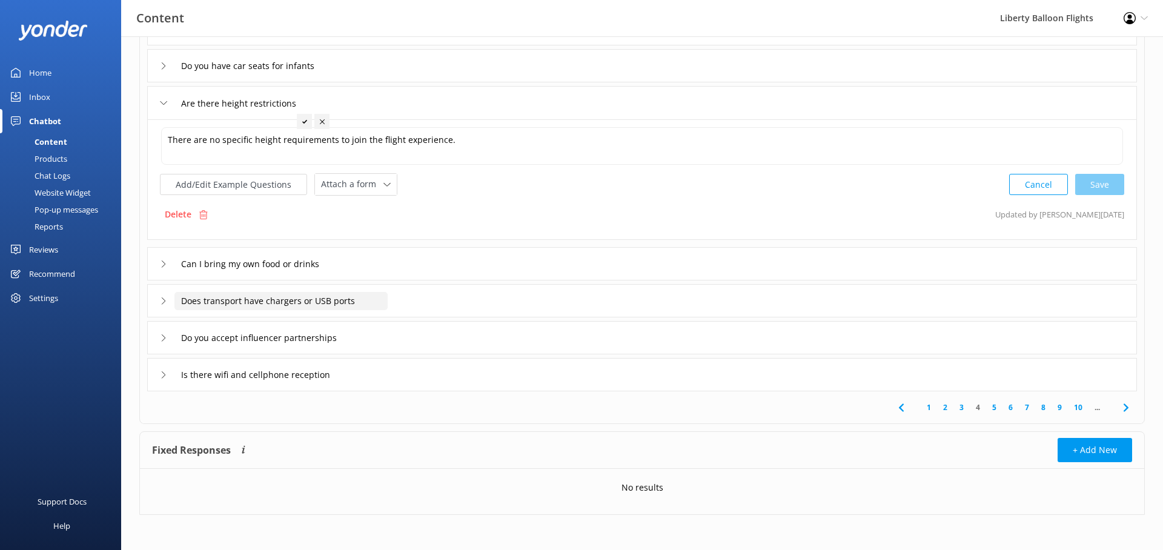
click at [256, 305] on input "Does transport have chargers or USB ports" at bounding box center [281, 301] width 213 height 18
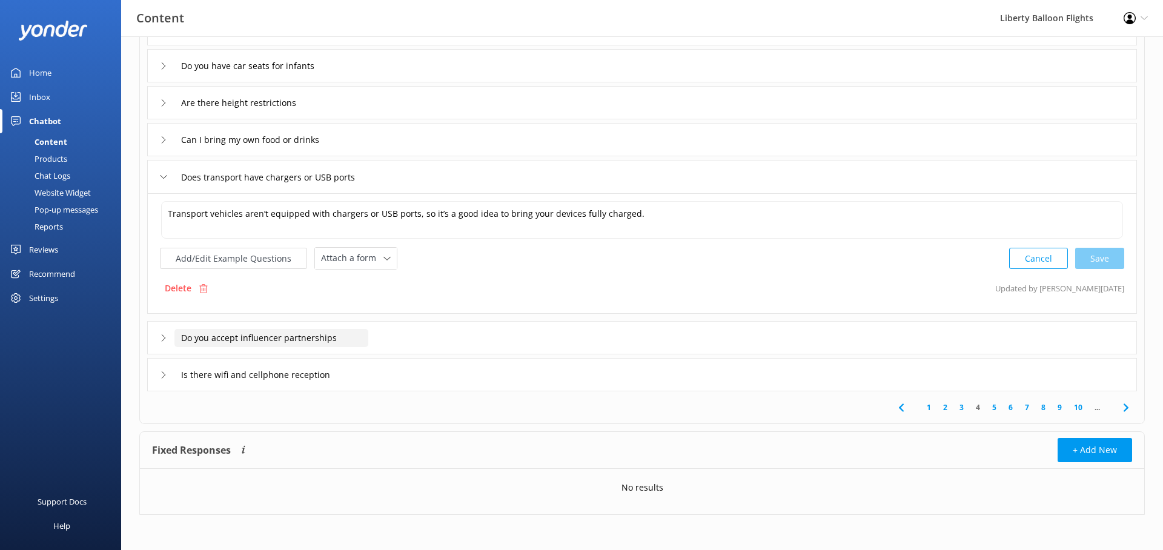
click at [276, 337] on input "Do you accept influencer partnerships" at bounding box center [272, 338] width 194 height 18
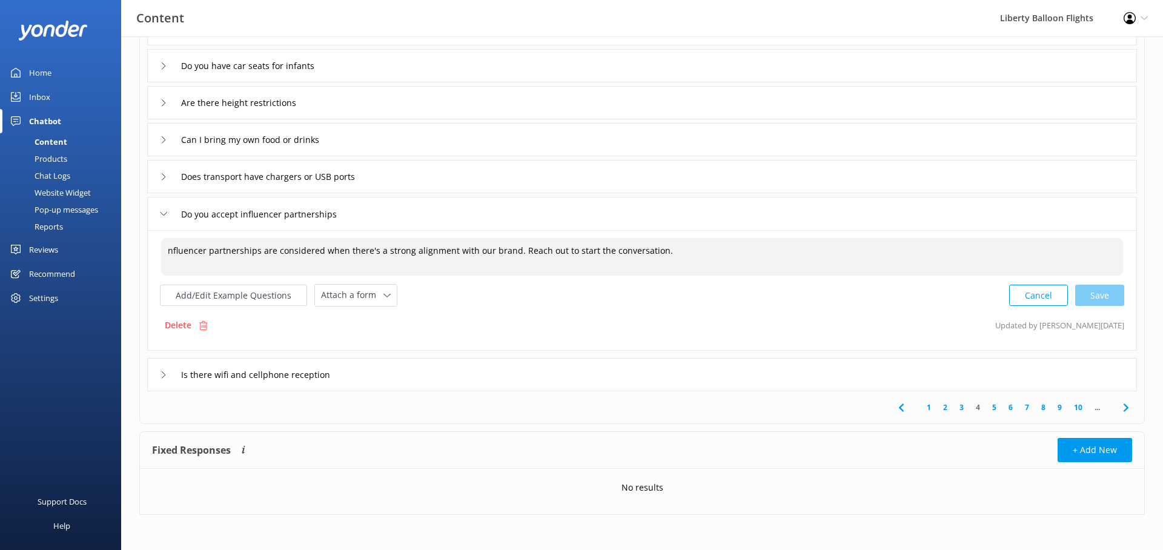
drag, startPoint x: 172, startPoint y: 250, endPoint x: 162, endPoint y: 250, distance: 9.7
click at [162, 250] on textarea "nfluencer partnerships are considered when there's a strong alignment with our …" at bounding box center [642, 257] width 962 height 38
click at [1098, 301] on div "Cancel Save" at bounding box center [1067, 295] width 115 height 22
type textarea "influencer partnerships are considered when there's a strong alignment with our…"
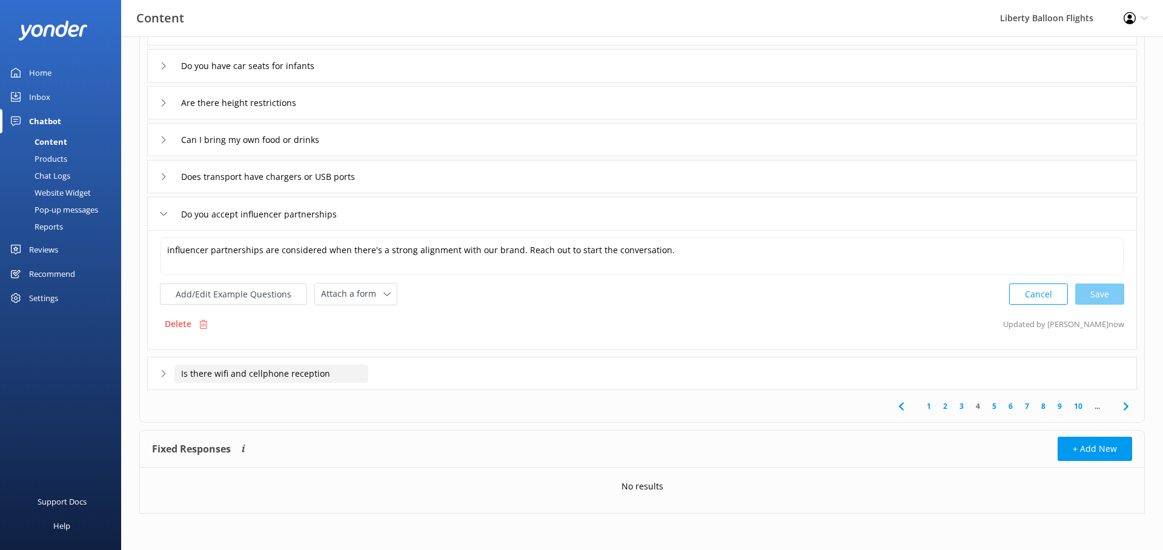
click at [296, 377] on input "Is there wifi and cellphone reception" at bounding box center [272, 374] width 194 height 18
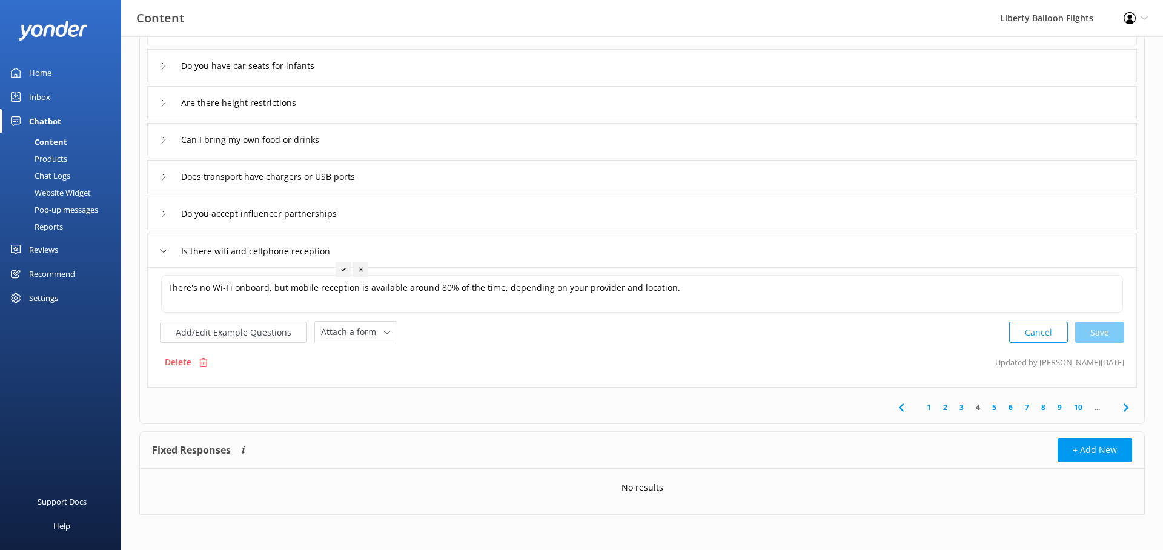
click at [996, 405] on link "5" at bounding box center [995, 408] width 16 height 12
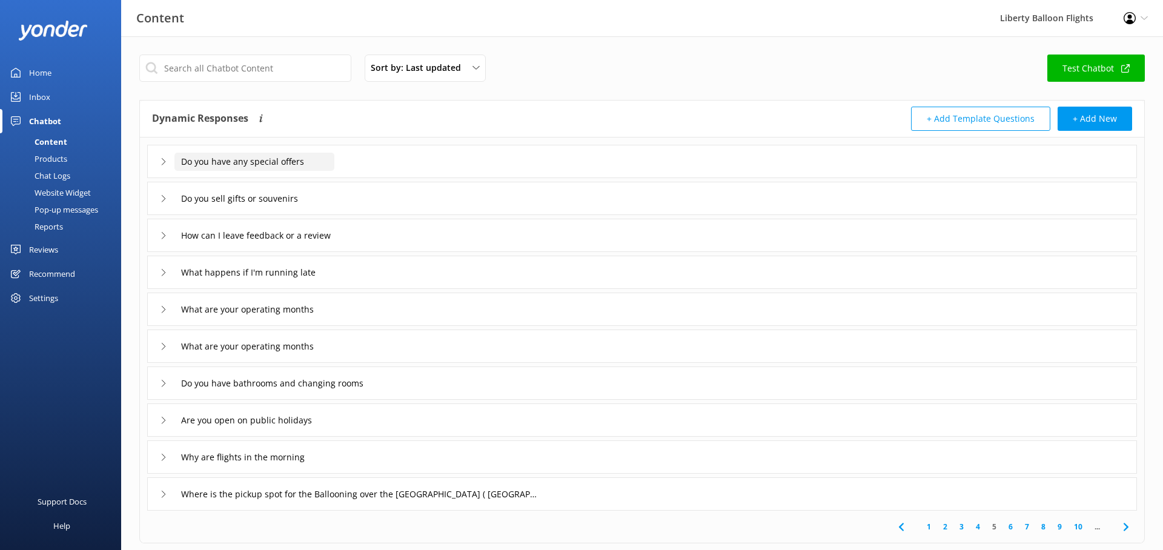
click at [258, 164] on input "Do you have any special offers" at bounding box center [255, 162] width 160 height 18
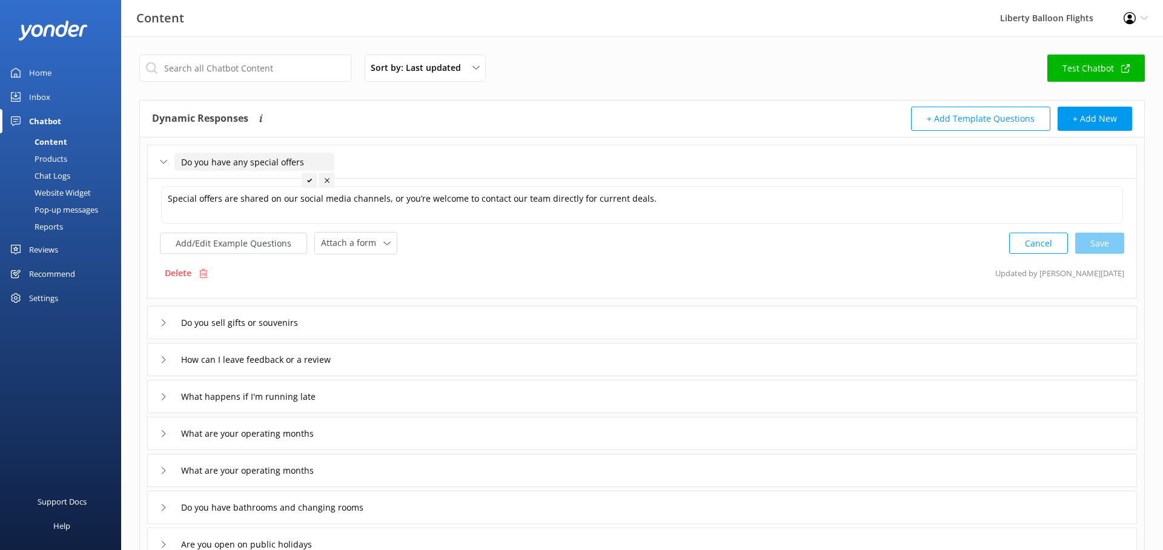
click at [258, 164] on input "Do you have any special offers" at bounding box center [255, 162] width 160 height 18
click at [251, 325] on input "Do you sell gifts or souvenirs" at bounding box center [257, 323] width 165 height 18
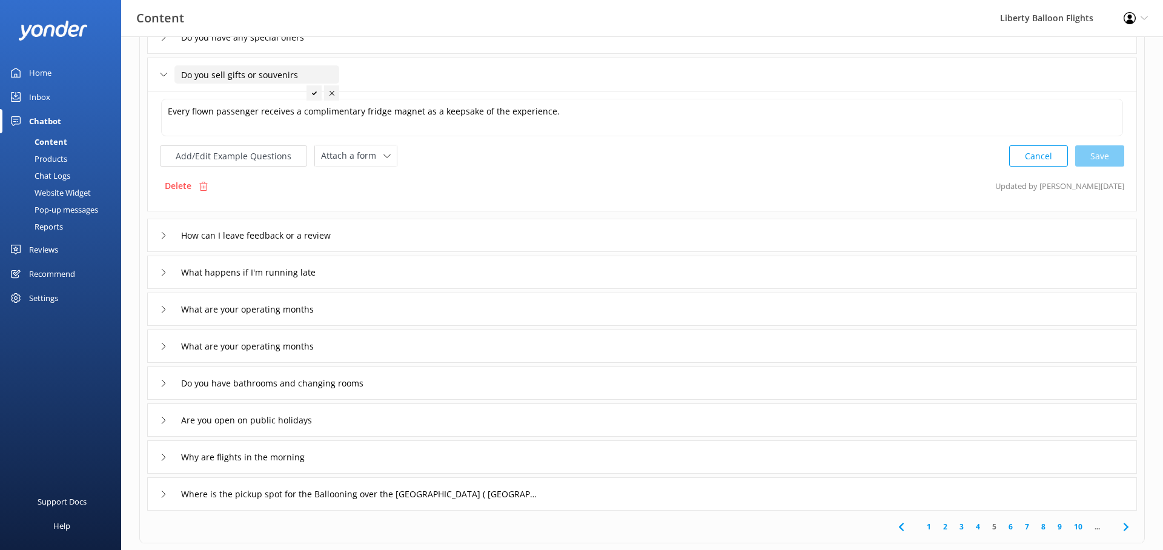
scroll to position [126, 0]
click at [247, 236] on input "How can I leave feedback or a review" at bounding box center [269, 234] width 189 height 18
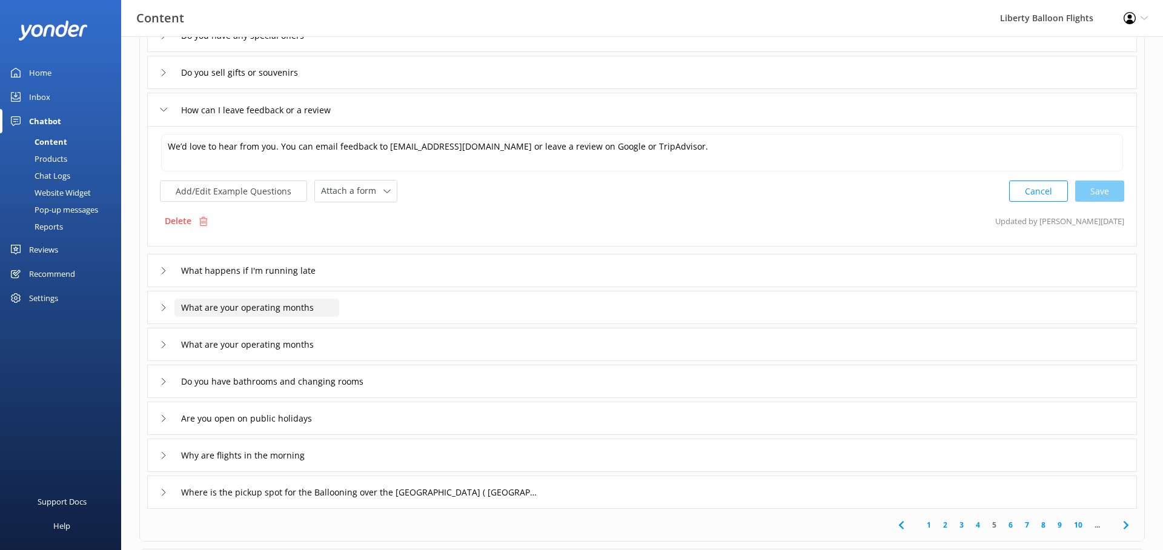
click at [241, 301] on input "What are your operating months" at bounding box center [257, 308] width 165 height 18
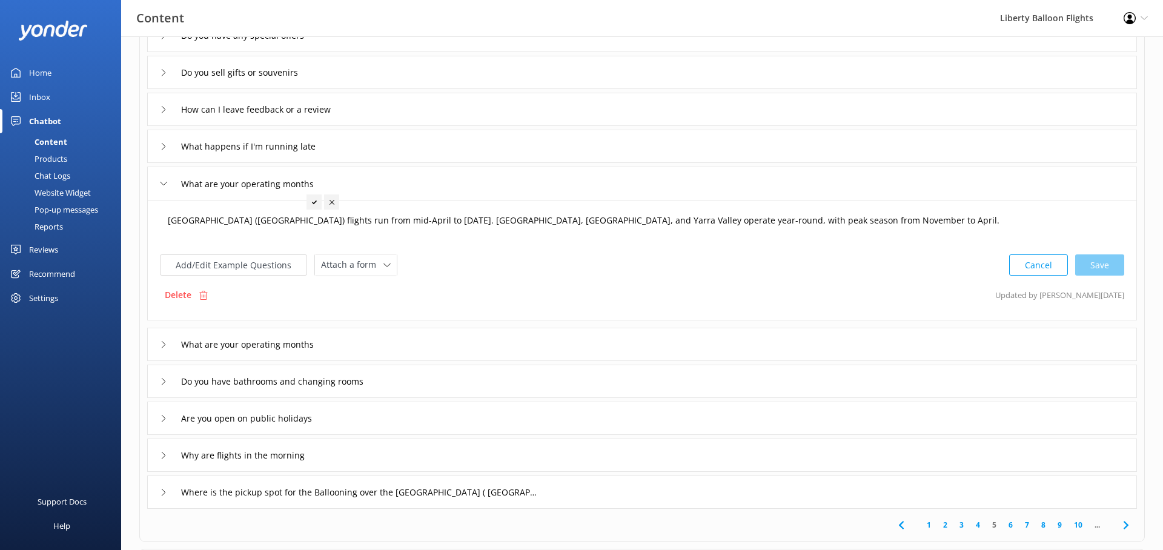
click at [405, 221] on textarea "[GEOGRAPHIC_DATA] ([GEOGRAPHIC_DATA]) flights run from mid-April to [DATE]. [GE…" at bounding box center [642, 227] width 962 height 38
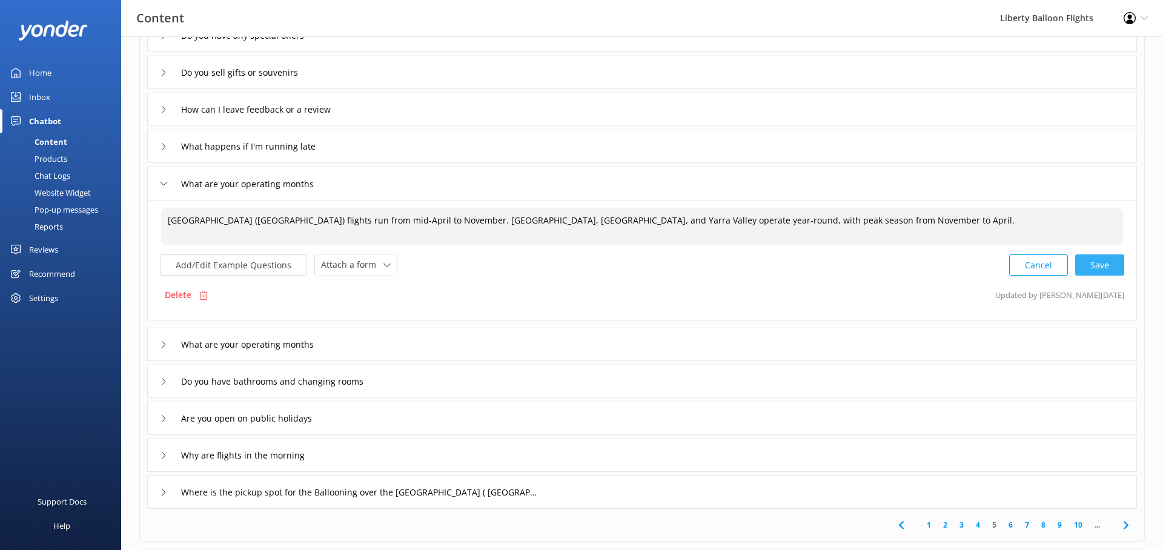
click at [1102, 269] on div "Cancel Save" at bounding box center [1067, 265] width 115 height 22
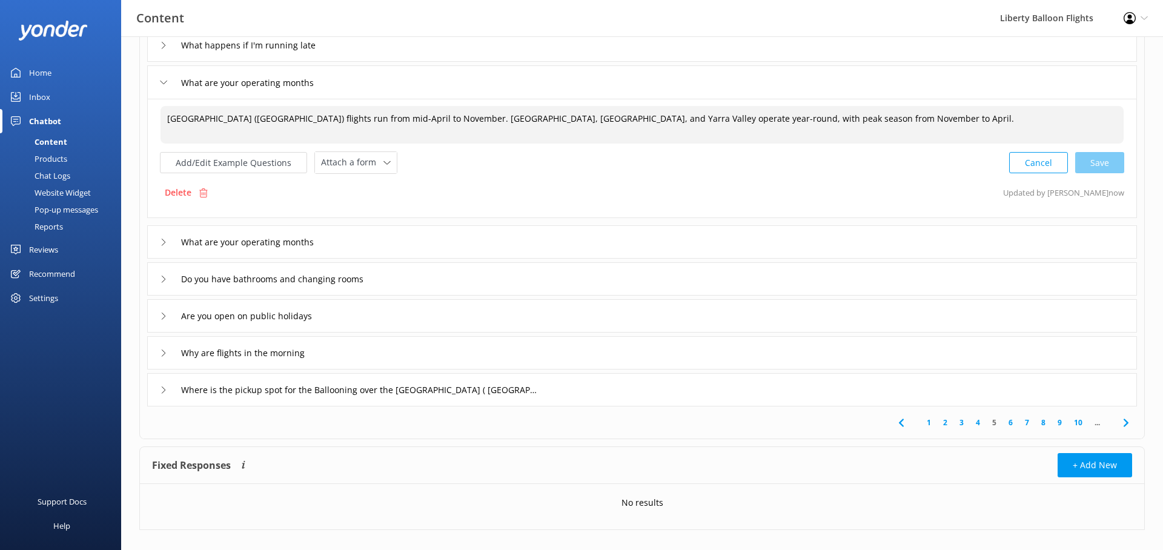
scroll to position [244, 0]
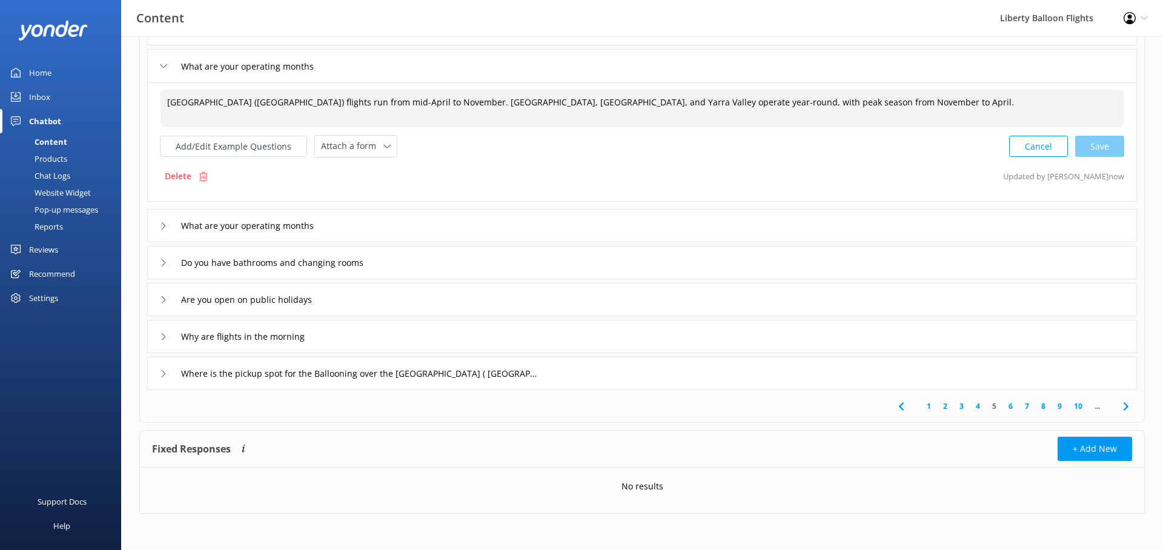
type textarea "[GEOGRAPHIC_DATA] ([GEOGRAPHIC_DATA]) flights run from mid-April to November. […"
